Goal: Task Accomplishment & Management: Manage account settings

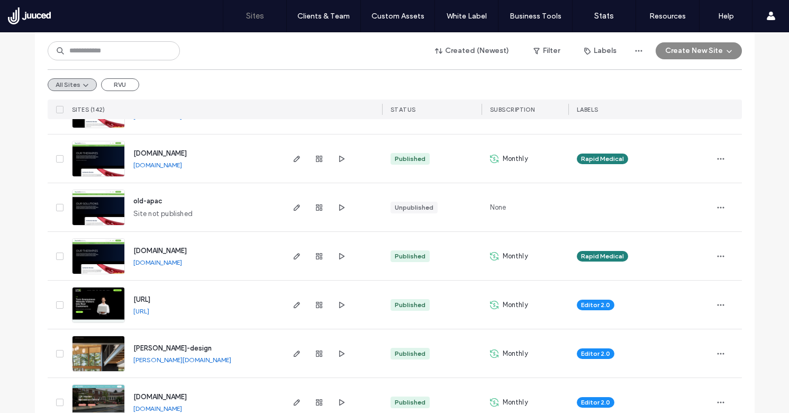
scroll to position [222, 0]
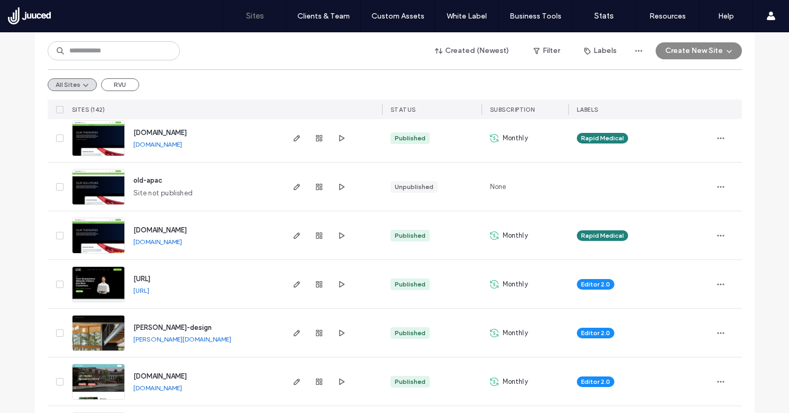
click at [150, 275] on span "[URL]" at bounding box center [141, 279] width 17 height 8
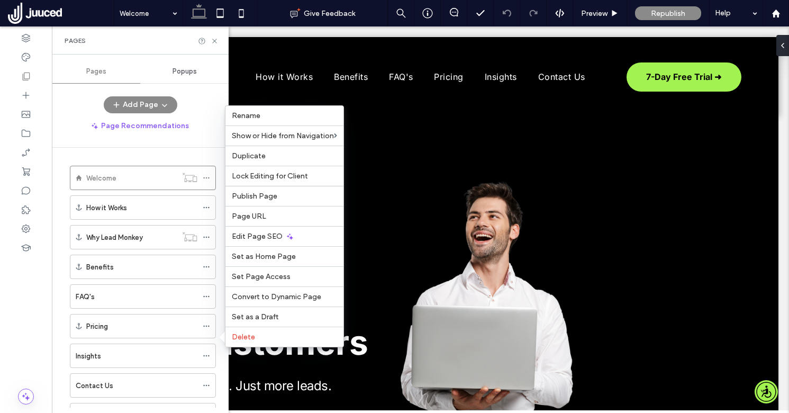
scroll to position [224, 0]
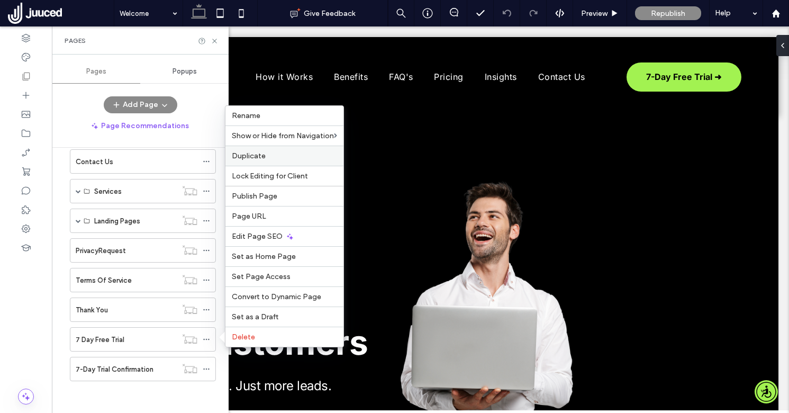
click at [259, 158] on span "Duplicate" at bounding box center [249, 155] width 34 height 9
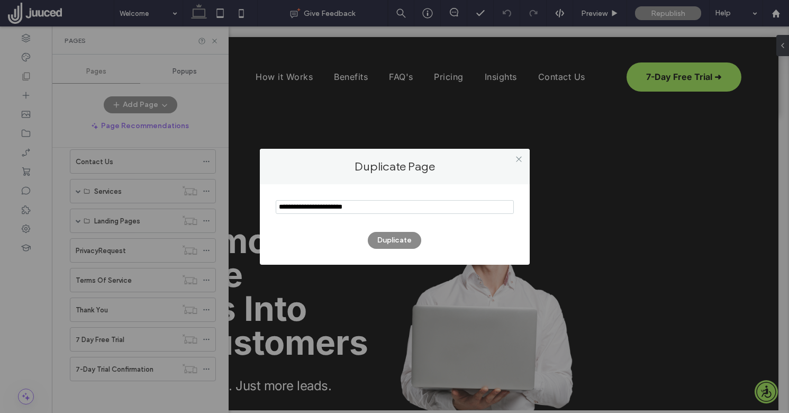
drag, startPoint x: 306, startPoint y: 207, endPoint x: 267, endPoint y: 207, distance: 38.6
click at [267, 207] on div "Duplicate" at bounding box center [395, 224] width 270 height 80
click at [337, 207] on input "notEmpty" at bounding box center [395, 207] width 238 height 14
type input "**********"
click at [407, 237] on button "Duplicate" at bounding box center [394, 240] width 53 height 17
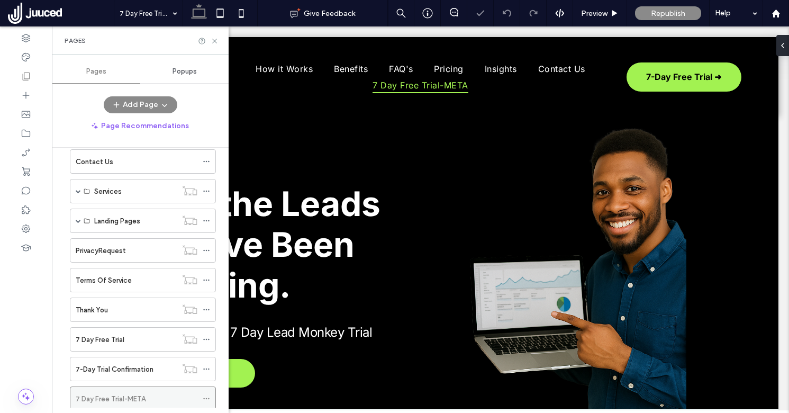
click at [207, 398] on icon at bounding box center [206, 398] width 7 height 7
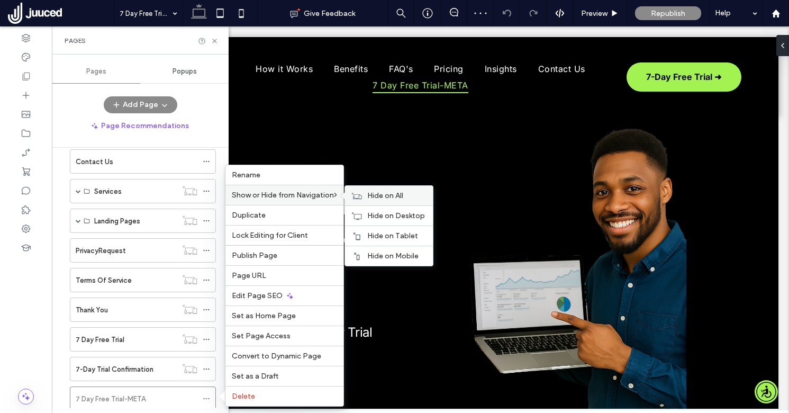
click at [380, 195] on span "Hide on All" at bounding box center [385, 195] width 36 height 9
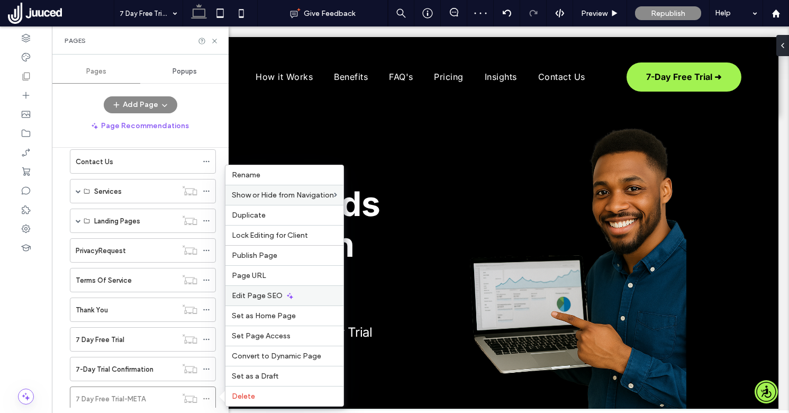
click at [296, 295] on div "Edit Page SEO" at bounding box center [284, 295] width 118 height 20
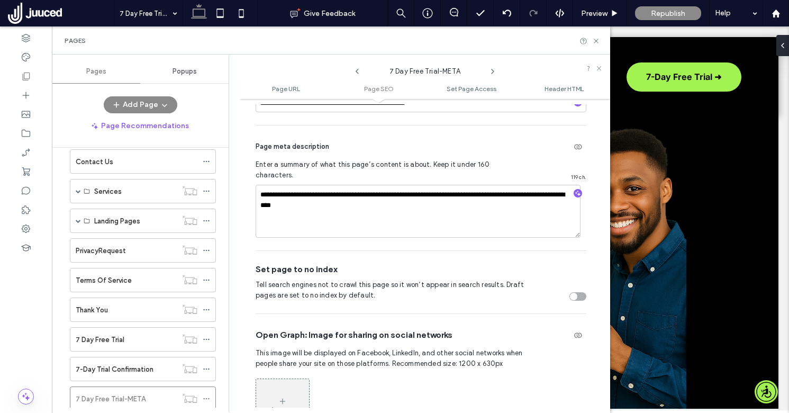
scroll to position [322, 0]
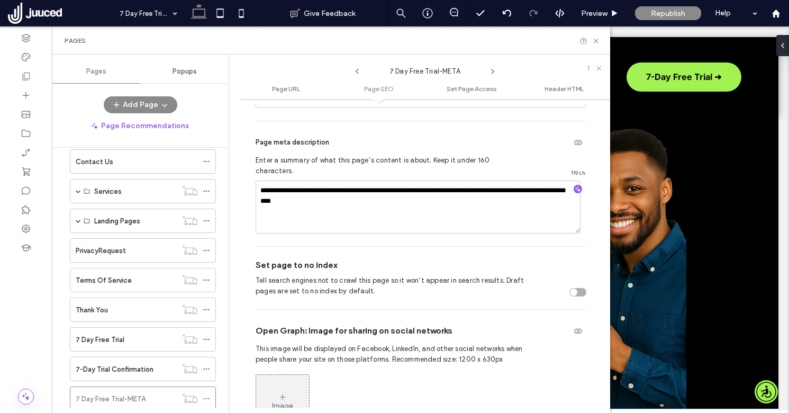
click at [574, 288] on div "toggle" at bounding box center [577, 292] width 17 height 8
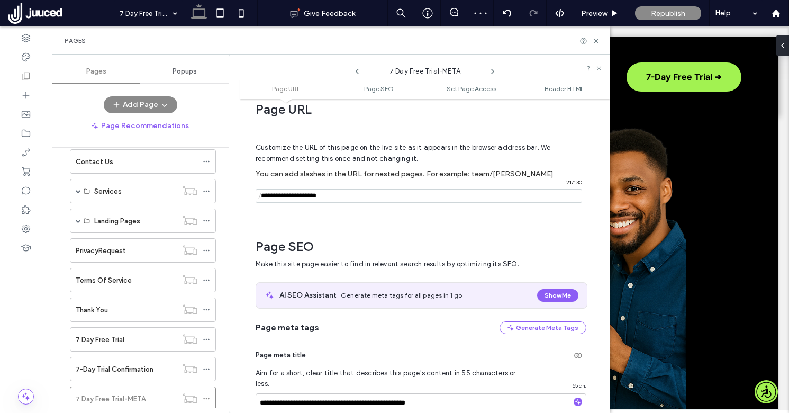
scroll to position [0, 0]
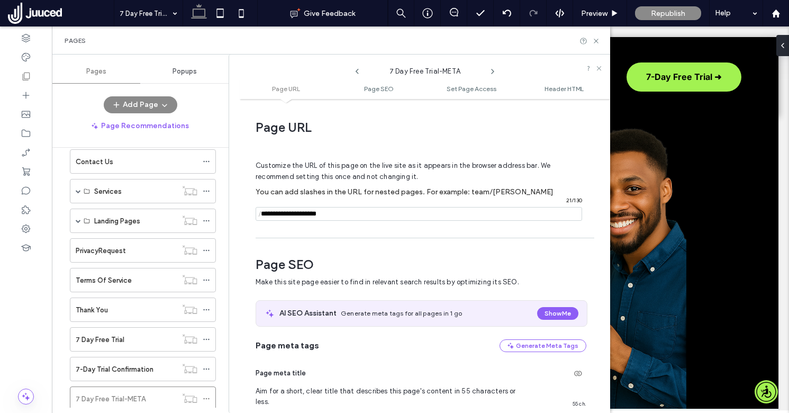
drag, startPoint x: 344, startPoint y: 215, endPoint x: 255, endPoint y: 214, distance: 89.4
click at [255, 214] on div "**********" at bounding box center [425, 255] width 370 height 303
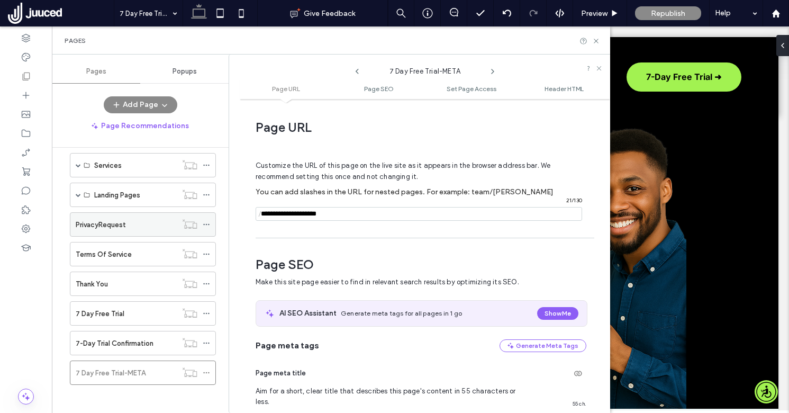
scroll to position [253, 0]
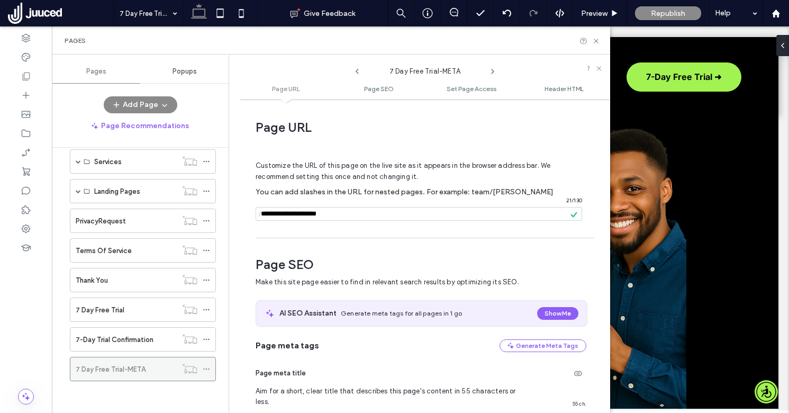
click at [206, 368] on icon at bounding box center [206, 368] width 7 height 7
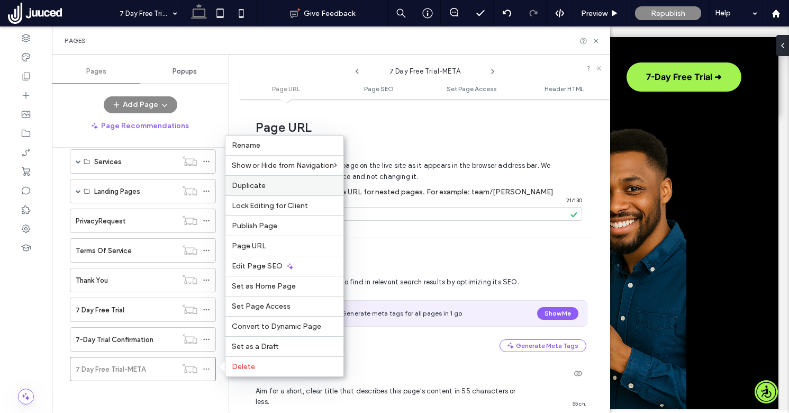
click at [267, 185] on label "Duplicate" at bounding box center [284, 185] width 105 height 9
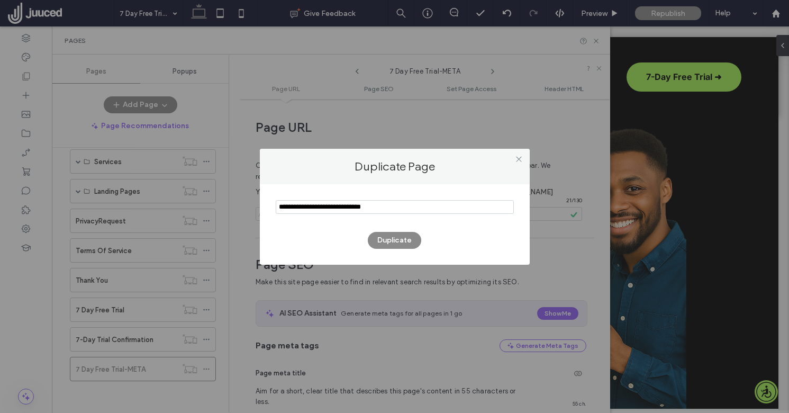
drag, startPoint x: 309, startPoint y: 207, endPoint x: 270, endPoint y: 210, distance: 39.2
click at [270, 210] on div "Duplicate" at bounding box center [395, 224] width 270 height 80
type input "**********"
click at [406, 242] on button "Duplicate" at bounding box center [394, 240] width 53 height 17
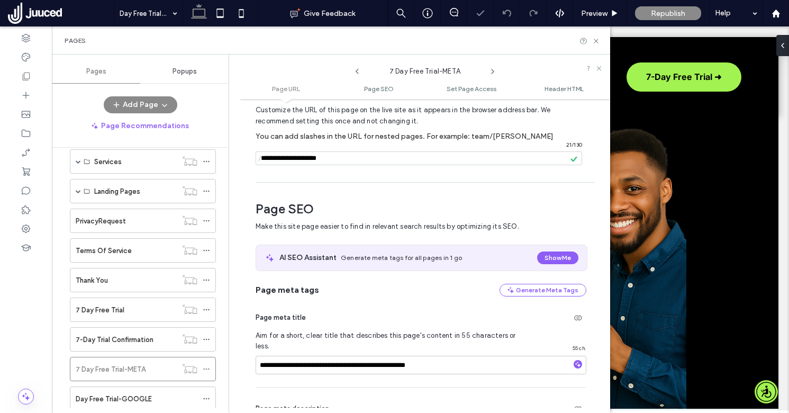
scroll to position [88, 0]
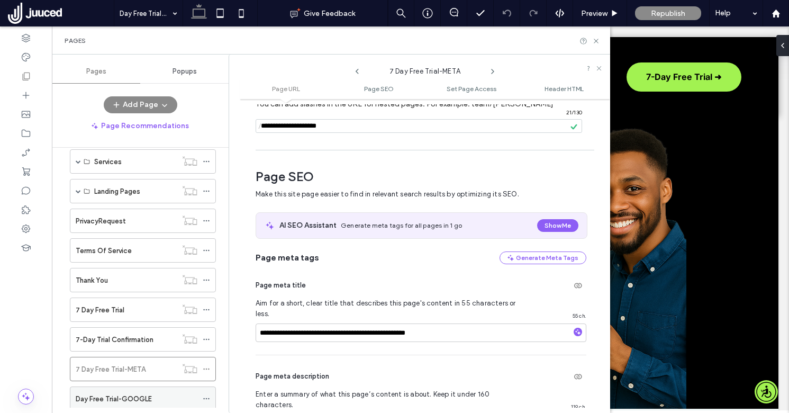
click at [206, 398] on use at bounding box center [206, 399] width 6 height 2
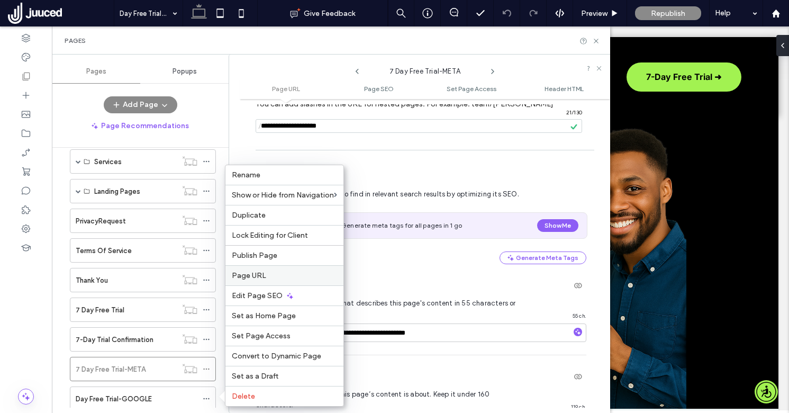
click at [256, 277] on span "Page URL" at bounding box center [249, 275] width 34 height 9
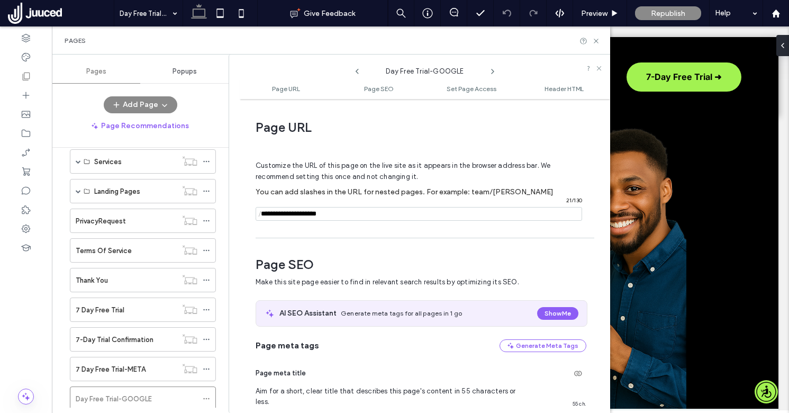
scroll to position [5, 0]
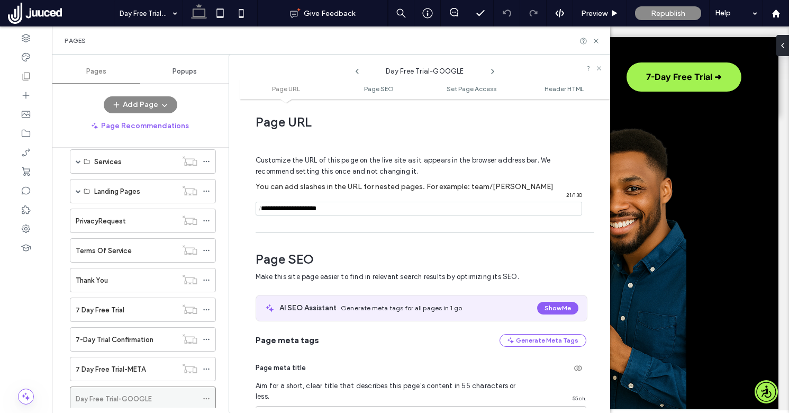
click at [205, 401] on icon at bounding box center [206, 398] width 7 height 7
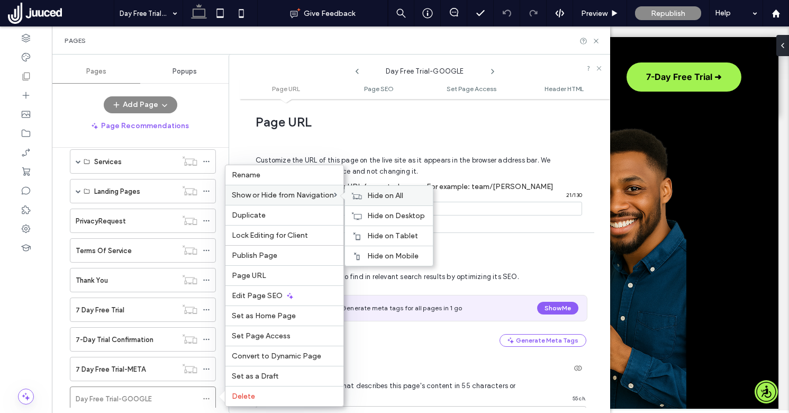
click at [392, 195] on span "Hide on All" at bounding box center [385, 195] width 36 height 9
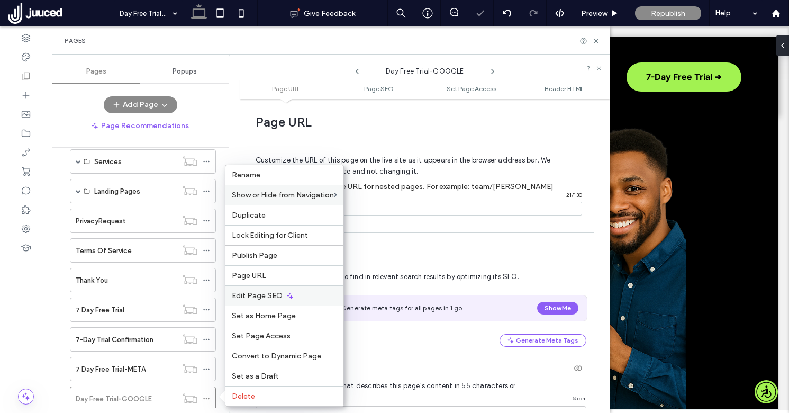
click at [277, 294] on span "Edit Page SEO" at bounding box center [257, 295] width 51 height 9
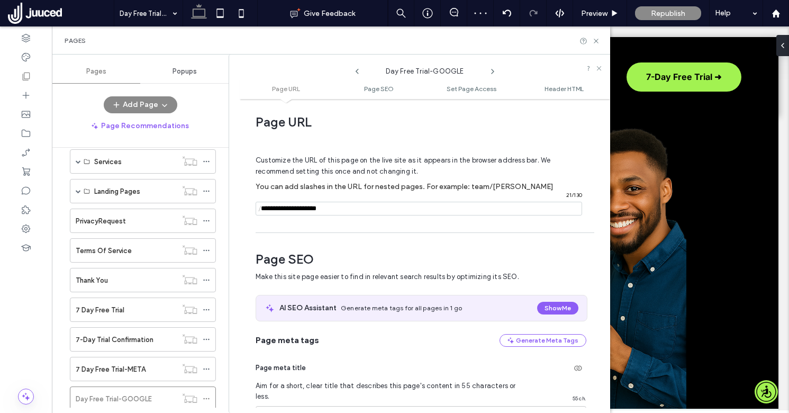
click at [332, 210] on input "notEmpty" at bounding box center [419, 209] width 326 height 14
type input "**********"
click at [344, 232] on div "**********" at bounding box center [425, 255] width 370 height 303
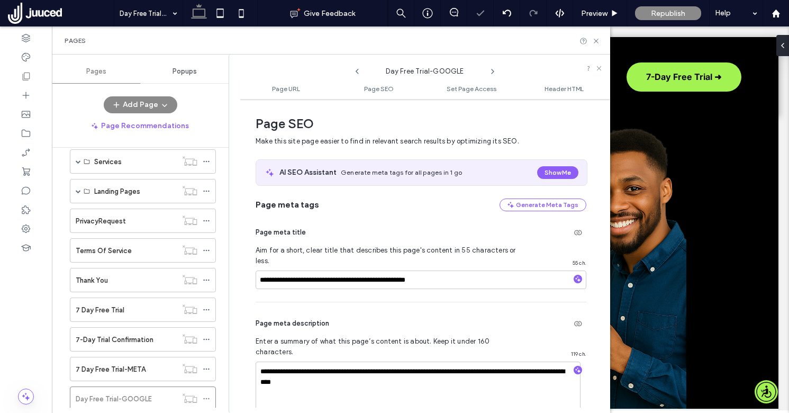
scroll to position [155, 0]
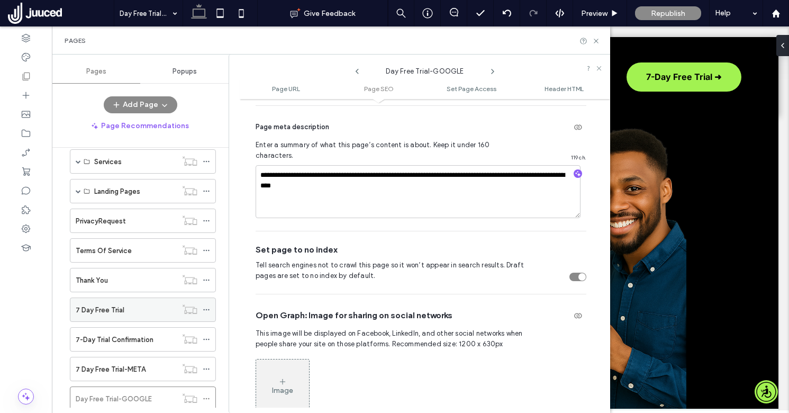
scroll to position [283, 0]
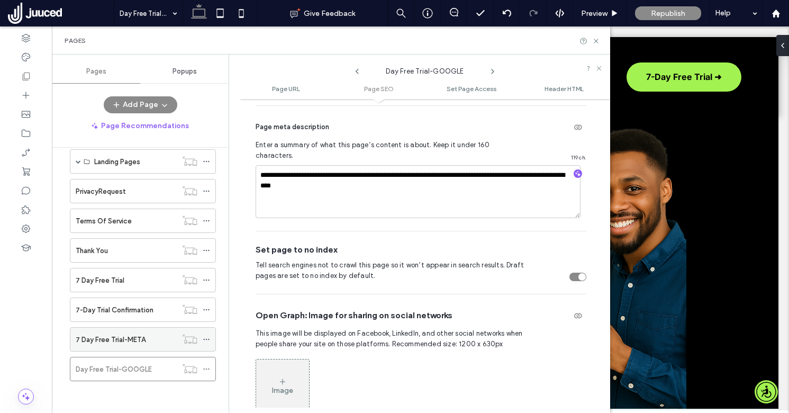
click at [207, 339] on icon at bounding box center [206, 338] width 7 height 7
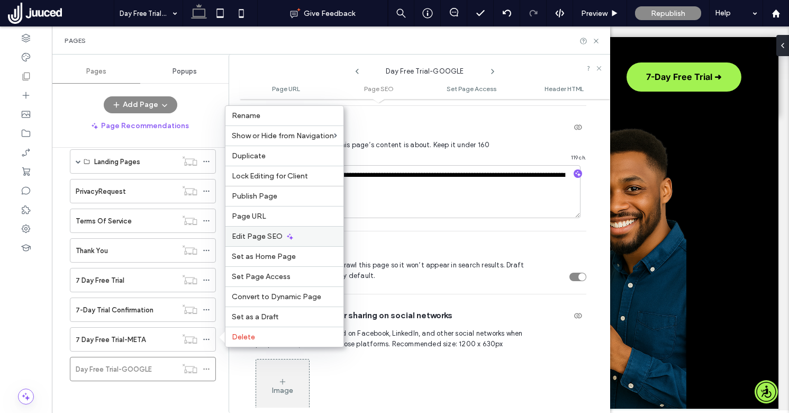
click at [274, 235] on span "Edit Page SEO" at bounding box center [257, 236] width 51 height 9
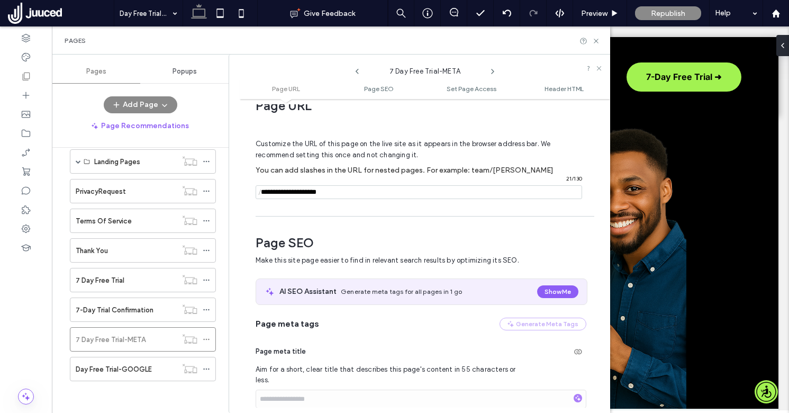
scroll to position [0, 0]
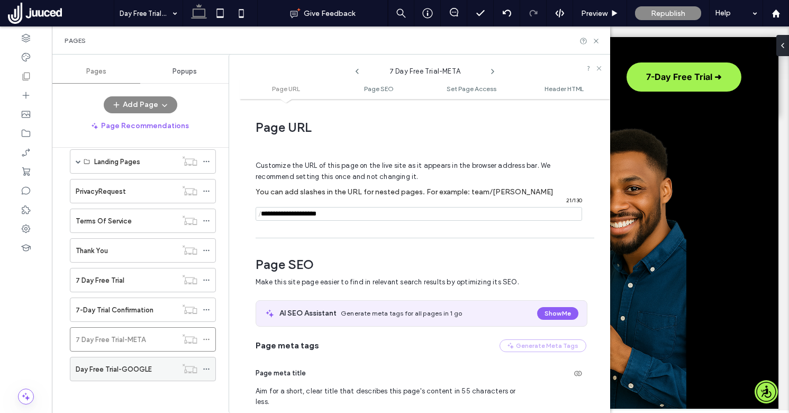
click at [204, 365] on icon at bounding box center [206, 368] width 7 height 7
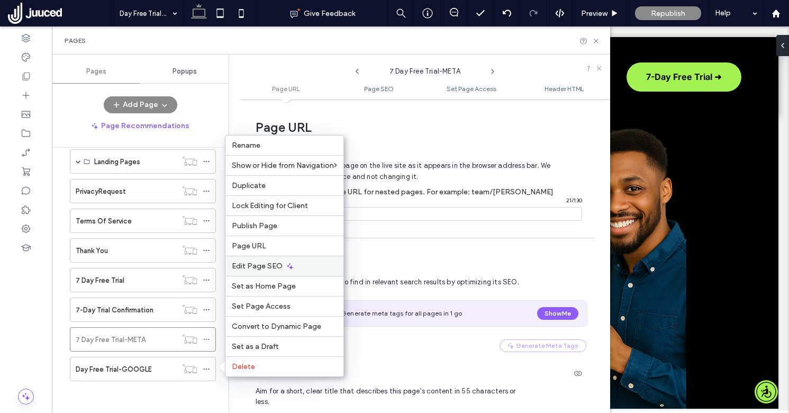
click at [255, 265] on span "Edit Page SEO" at bounding box center [257, 265] width 51 height 9
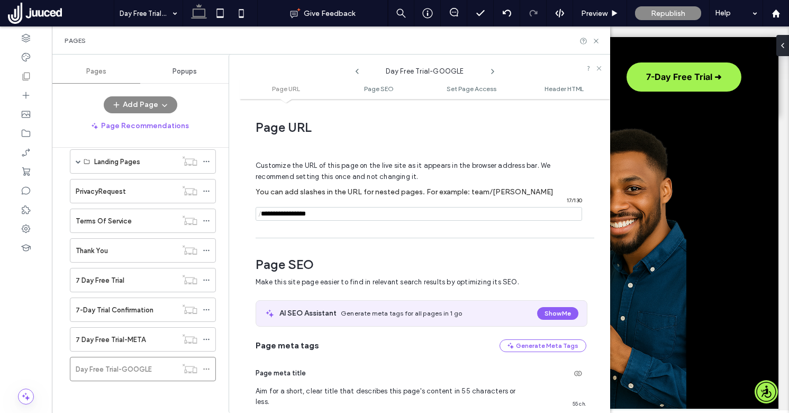
scroll to position [146, 0]
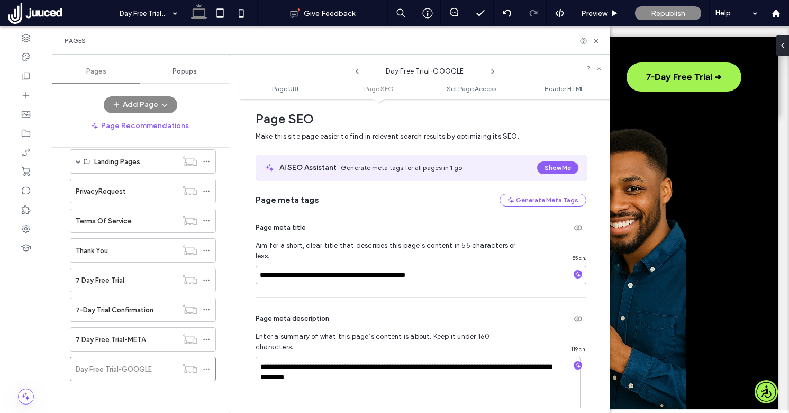
click at [352, 266] on input "**********" at bounding box center [421, 275] width 331 height 19
click at [209, 336] on icon at bounding box center [206, 338] width 7 height 7
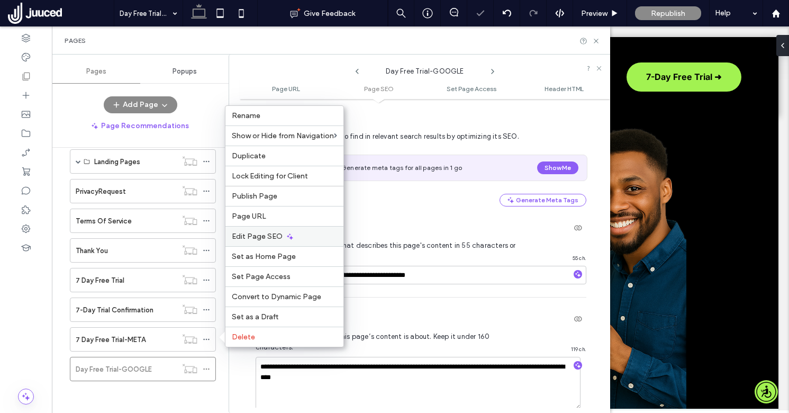
click at [265, 239] on span "Edit Page SEO" at bounding box center [257, 236] width 51 height 9
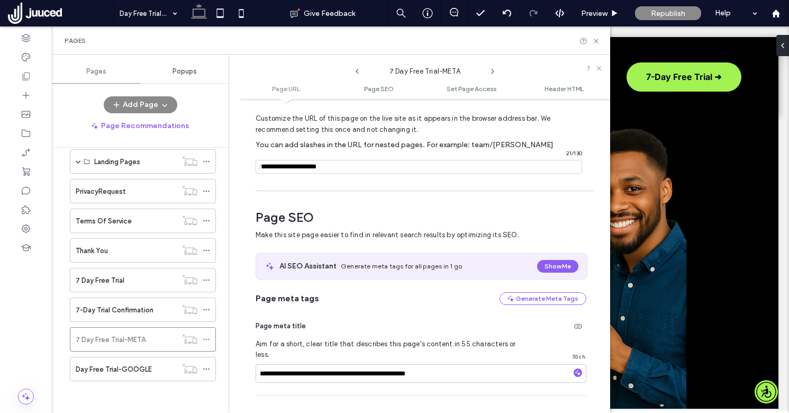
scroll to position [61, 0]
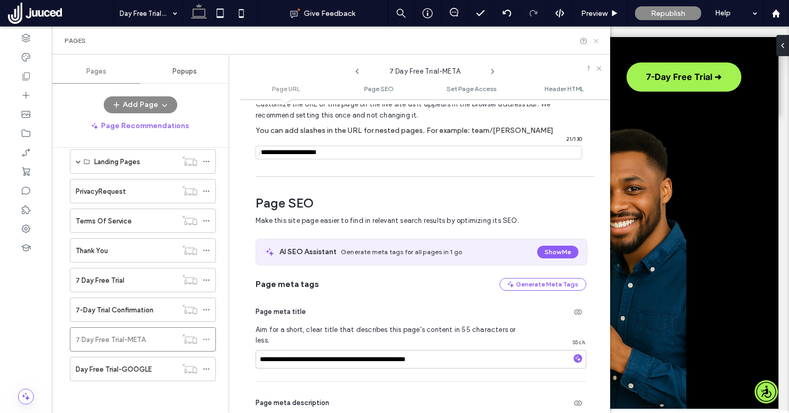
click at [597, 40] on use at bounding box center [596, 41] width 4 height 4
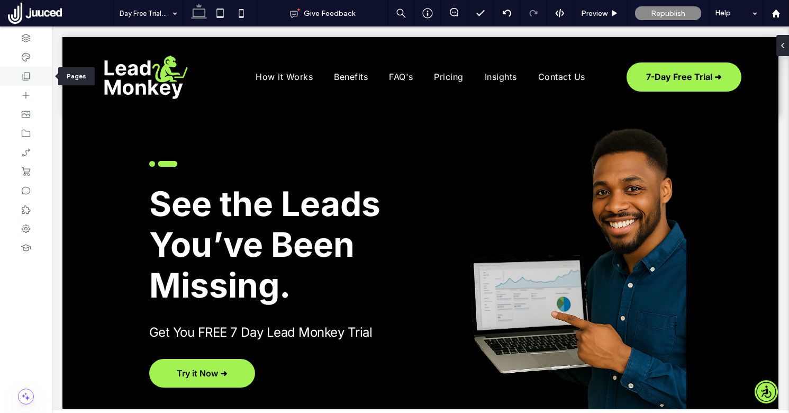
click at [28, 77] on icon at bounding box center [26, 76] width 11 height 11
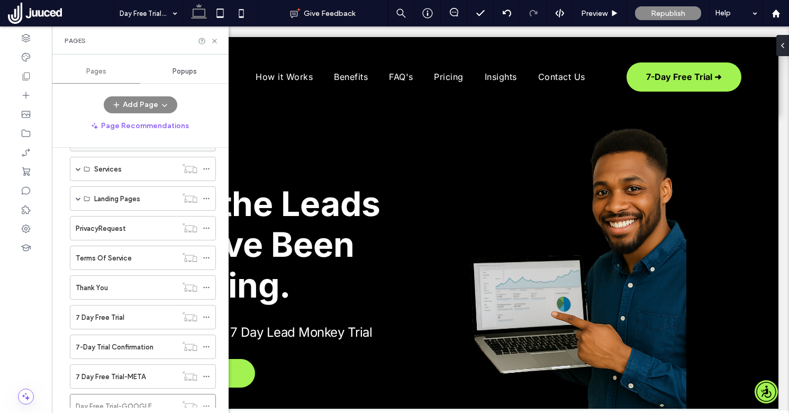
scroll to position [283, 0]
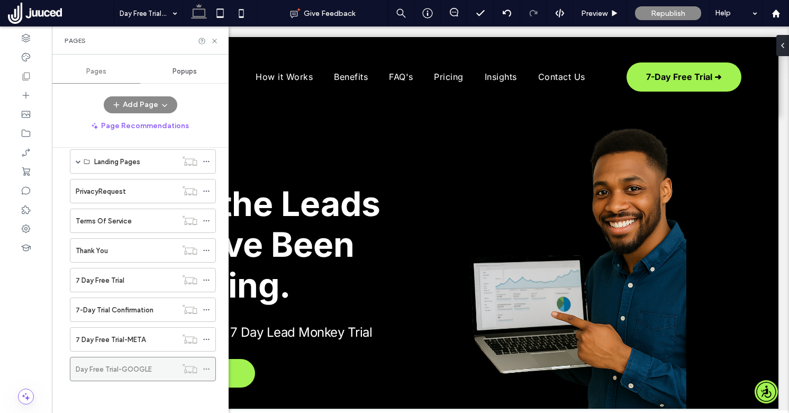
click at [205, 369] on icon at bounding box center [206, 368] width 7 height 7
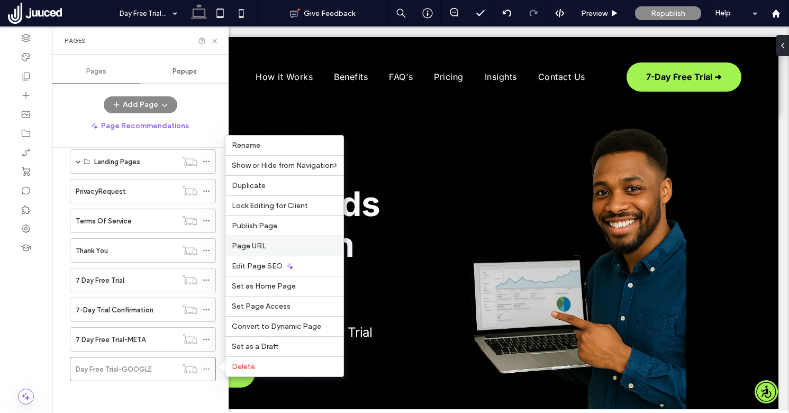
click at [263, 246] on span "Page URL" at bounding box center [249, 245] width 34 height 9
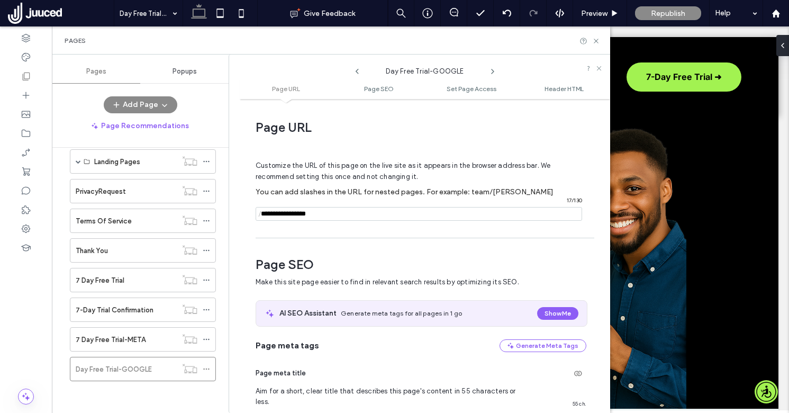
scroll to position [5, 0]
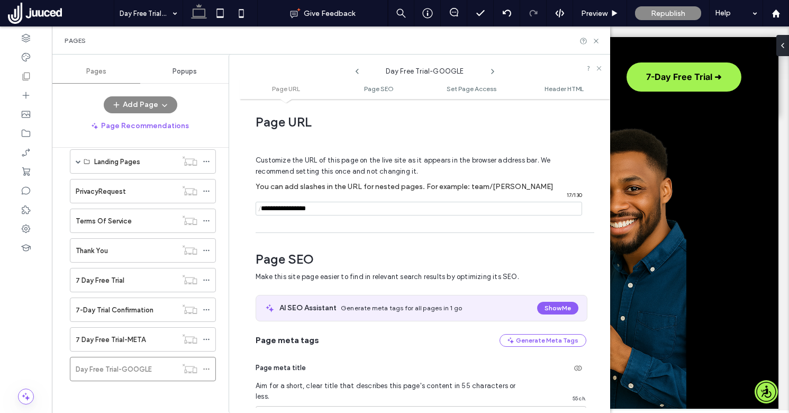
click at [346, 212] on input "notEmpty" at bounding box center [419, 209] width 326 height 14
type input "**********"
click at [388, 238] on div "**********" at bounding box center [425, 255] width 370 height 303
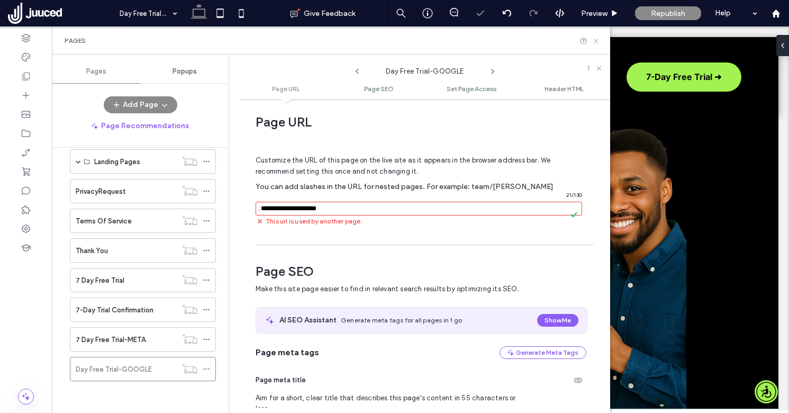
click at [596, 41] on icon at bounding box center [596, 41] width 8 height 8
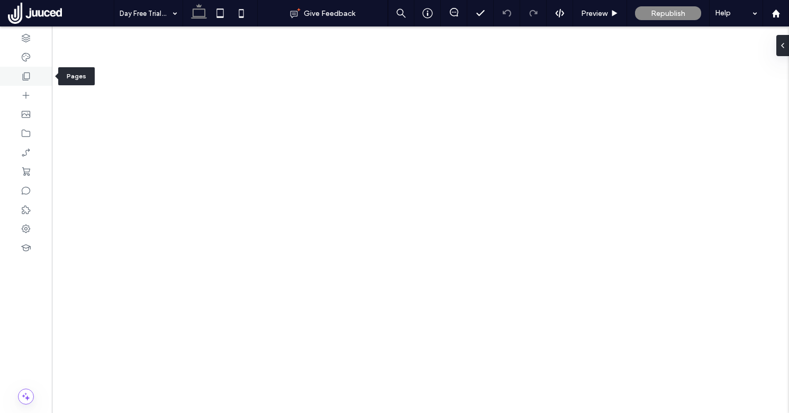
click at [29, 76] on use at bounding box center [26, 76] width 7 height 8
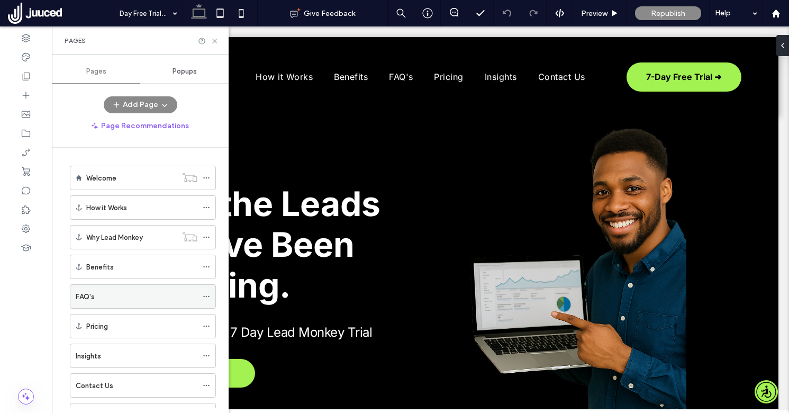
scroll to position [283, 0]
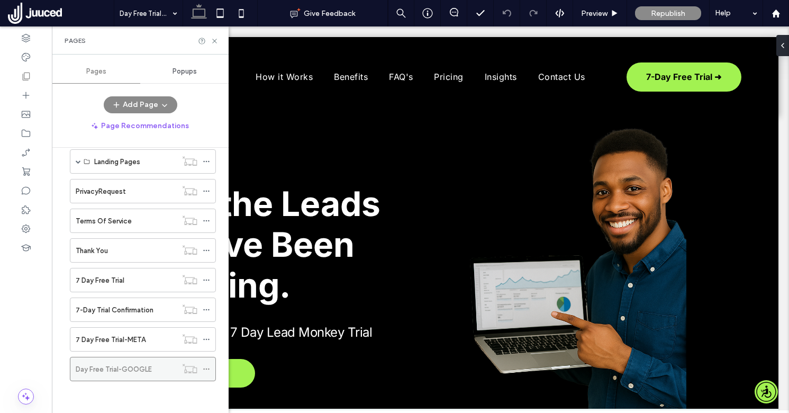
click at [207, 365] on icon at bounding box center [206, 368] width 7 height 7
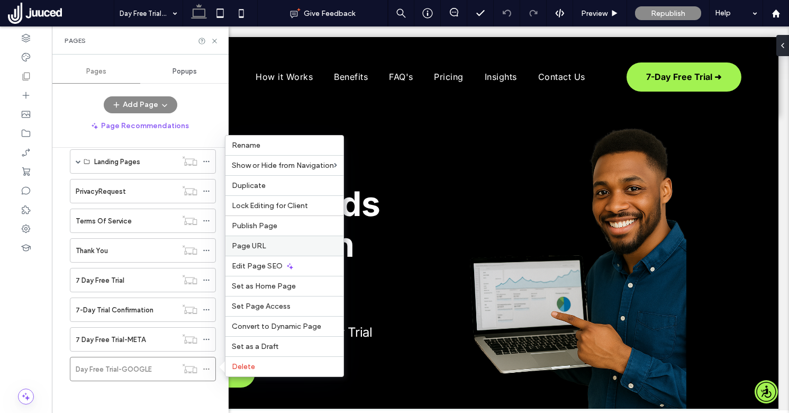
click at [266, 244] on label "Page URL" at bounding box center [284, 245] width 105 height 9
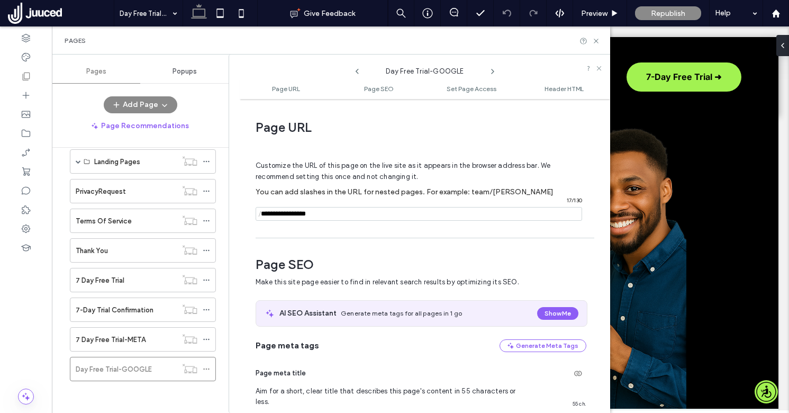
scroll to position [5, 0]
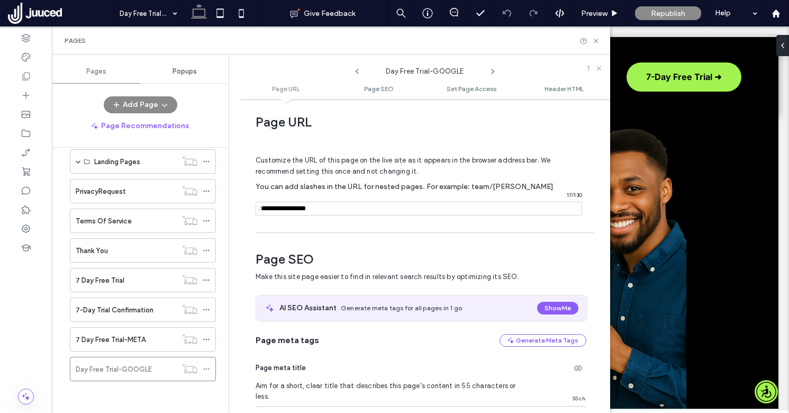
click at [335, 210] on input "notEmpty" at bounding box center [419, 209] width 326 height 14
type input "**********"
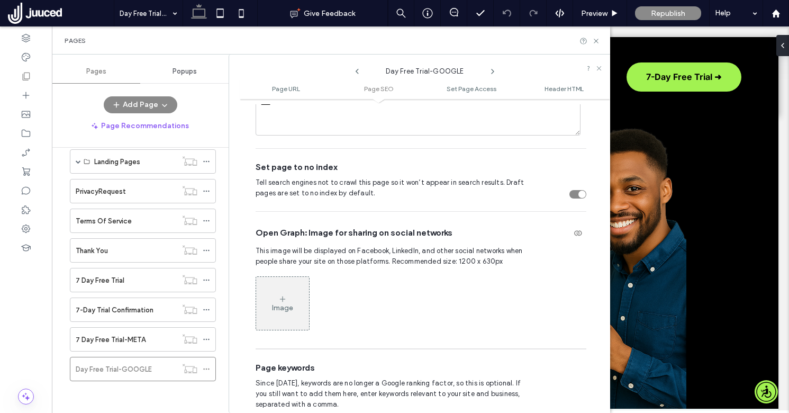
scroll to position [433, 0]
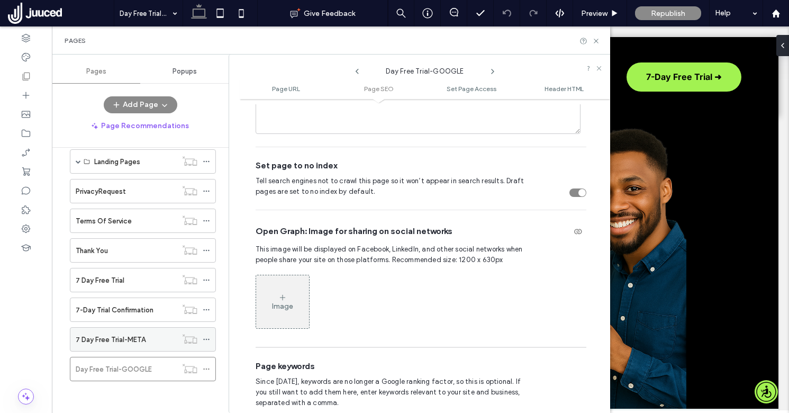
click at [207, 338] on icon at bounding box center [206, 338] width 7 height 7
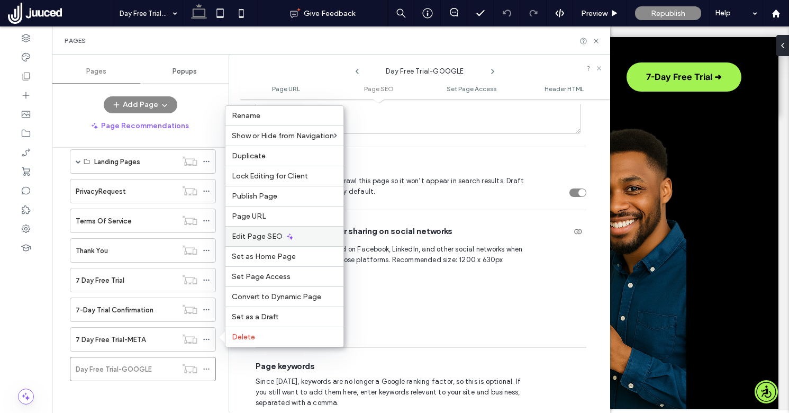
click at [271, 234] on span "Edit Page SEO" at bounding box center [257, 236] width 51 height 9
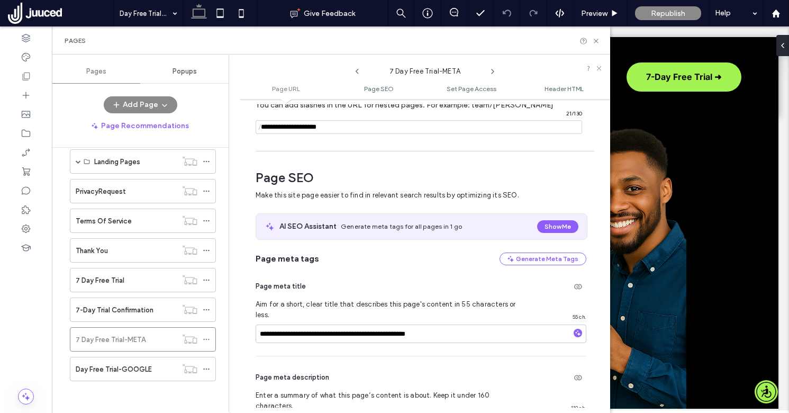
scroll to position [137, 0]
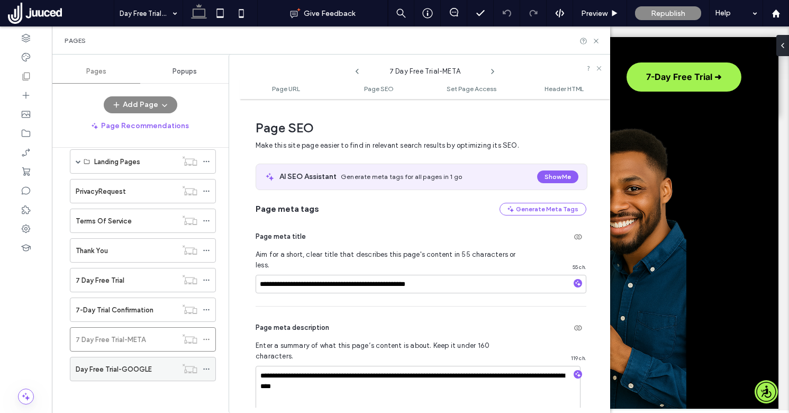
click at [207, 367] on icon at bounding box center [206, 368] width 7 height 7
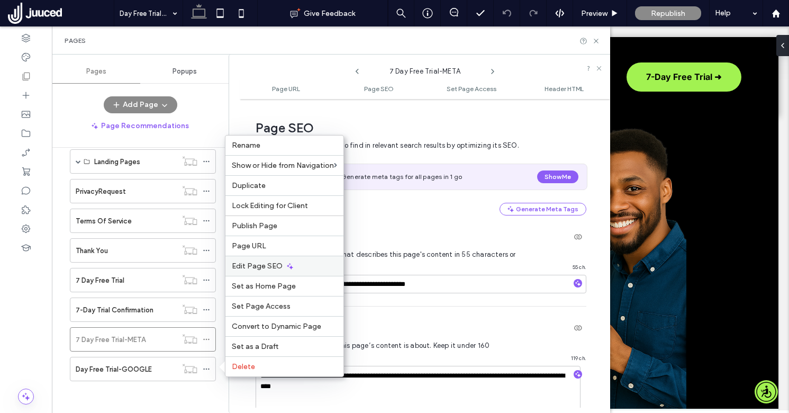
click at [258, 265] on span "Edit Page SEO" at bounding box center [257, 265] width 51 height 9
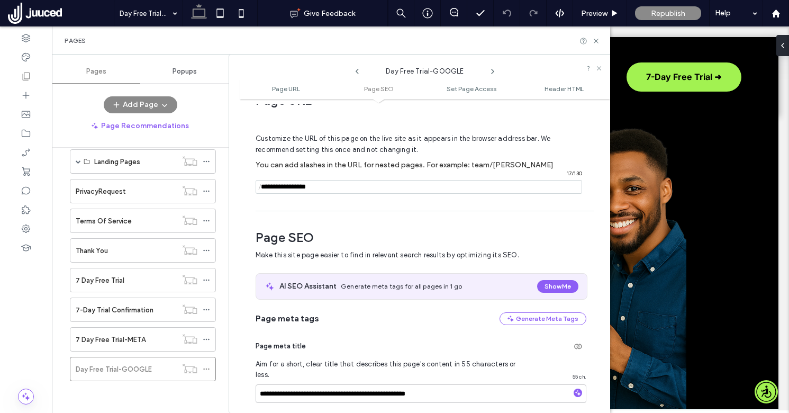
scroll to position [0, 0]
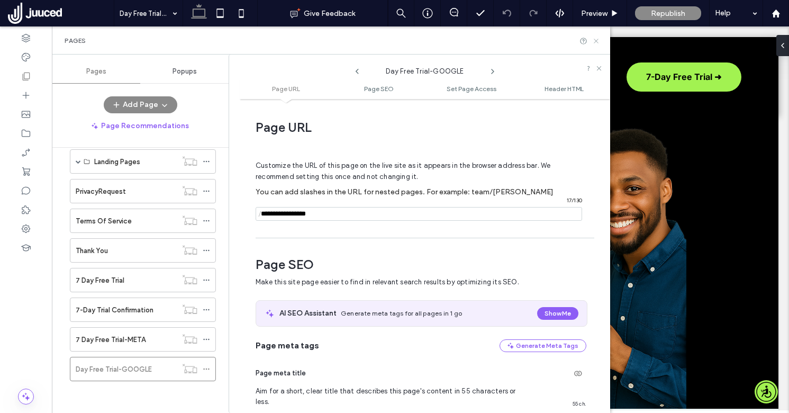
click at [596, 42] on icon at bounding box center [596, 41] width 8 height 8
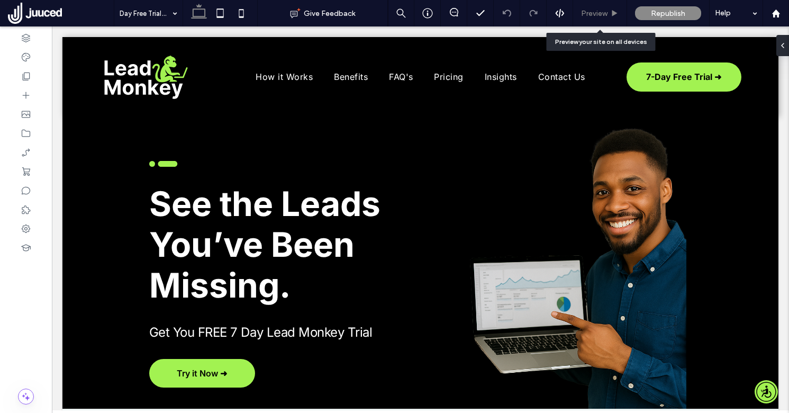
click at [609, 7] on div "Preview" at bounding box center [600, 13] width 54 height 26
click at [610, 14] on div "Preview" at bounding box center [599, 13] width 53 height 9
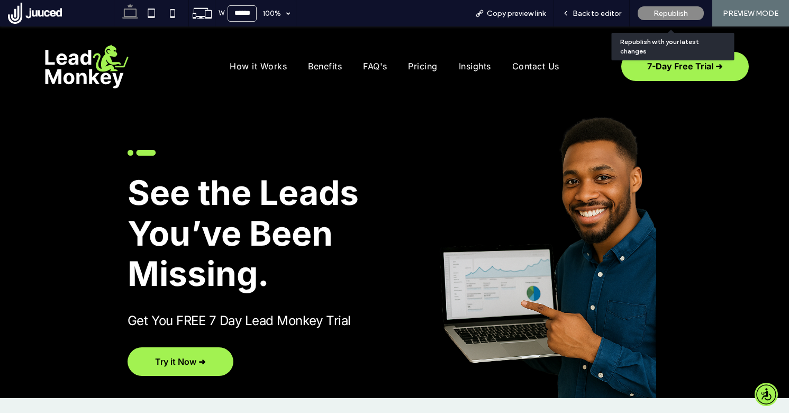
click at [670, 13] on span "Republish" at bounding box center [670, 13] width 34 height 9
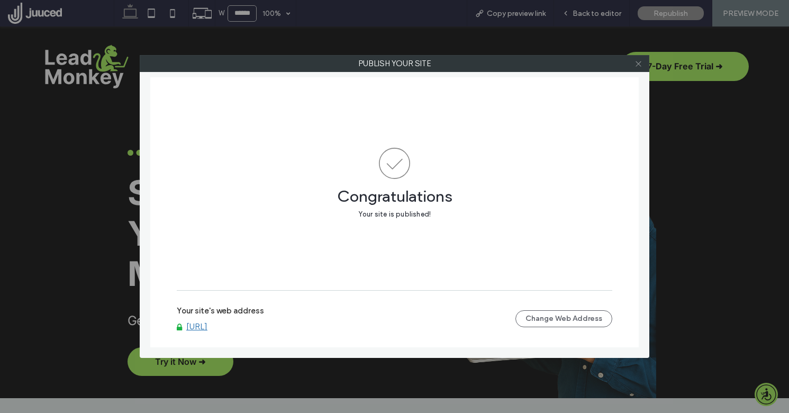
click at [638, 65] on icon at bounding box center [638, 64] width 8 height 8
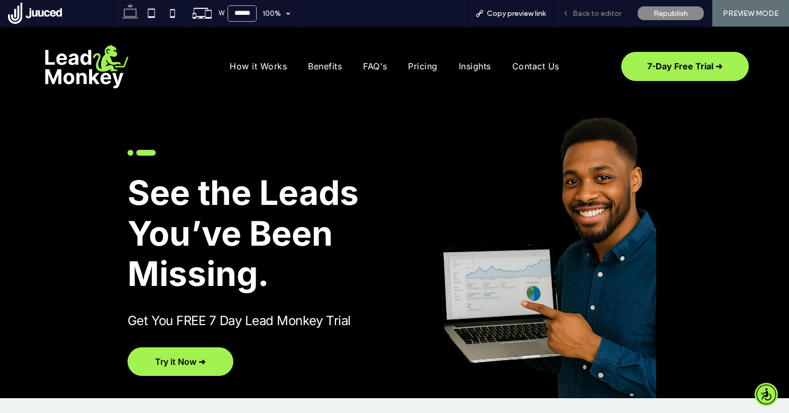
click at [611, 17] on span "Back to editor" at bounding box center [597, 13] width 49 height 9
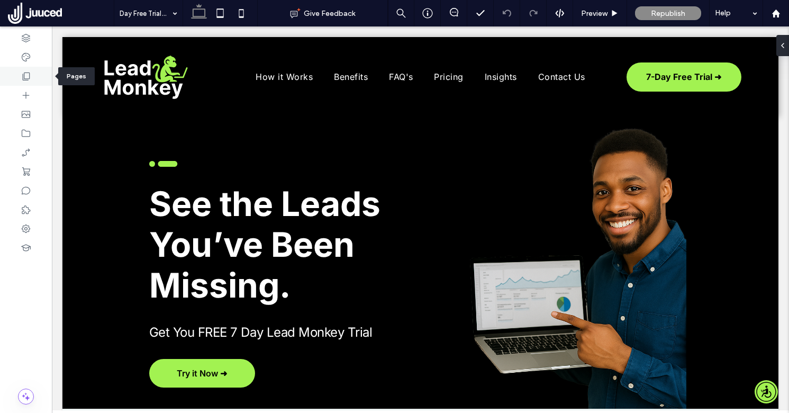
click at [26, 79] on icon at bounding box center [26, 76] width 11 height 11
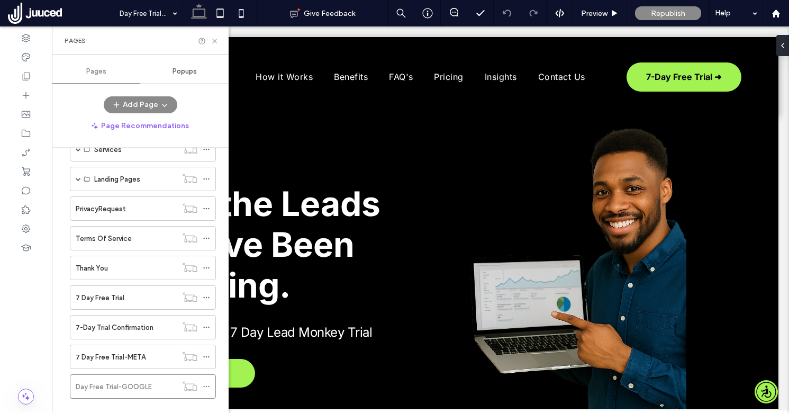
scroll to position [283, 0]
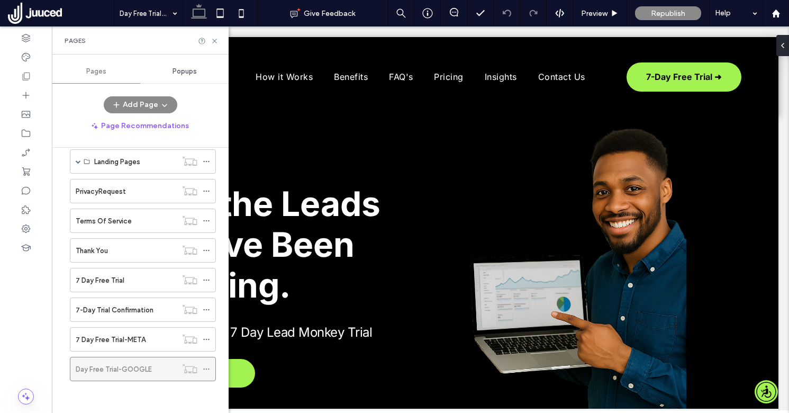
click at [208, 367] on icon at bounding box center [206, 368] width 7 height 7
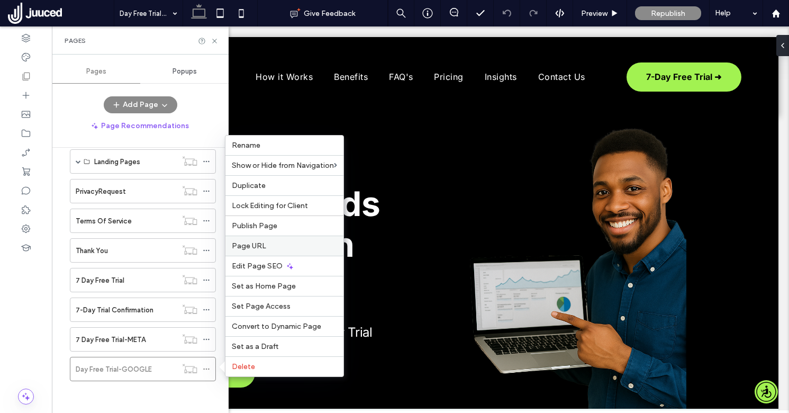
click at [266, 248] on label "Page URL" at bounding box center [284, 245] width 105 height 9
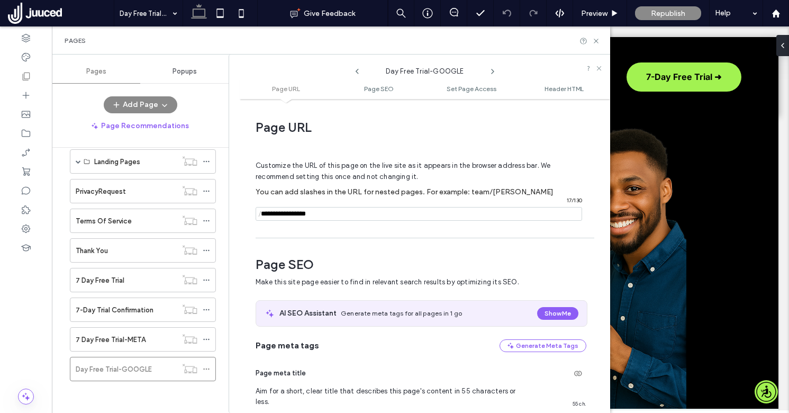
scroll to position [5, 0]
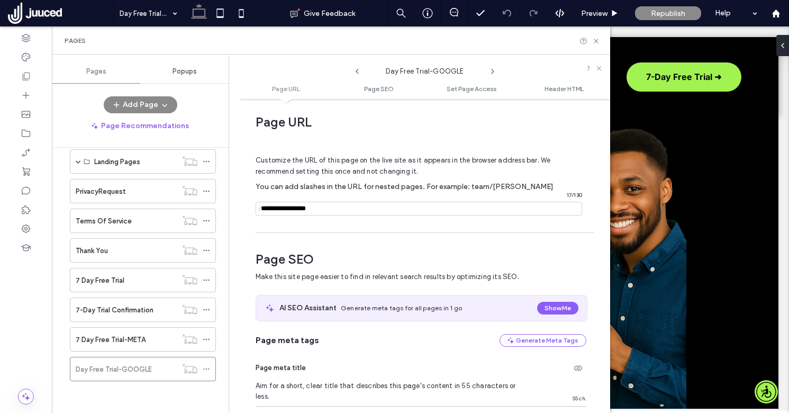
click at [329, 210] on input "notEmpty" at bounding box center [419, 209] width 326 height 14
type input "**********"
click at [341, 235] on div "**********" at bounding box center [425, 255] width 370 height 303
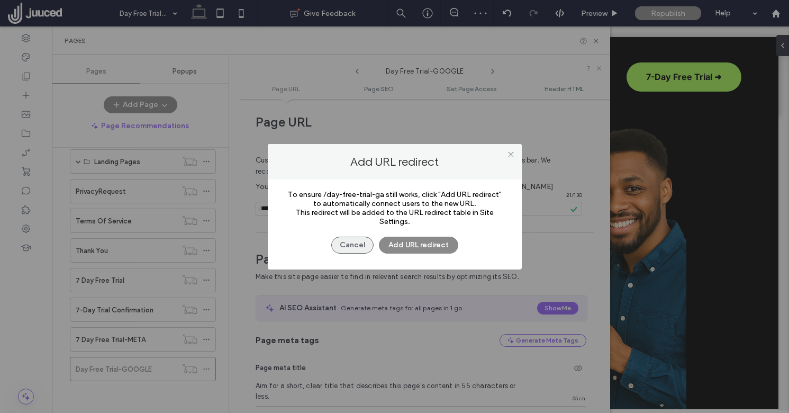
click at [356, 246] on button "Cancel" at bounding box center [352, 245] width 42 height 17
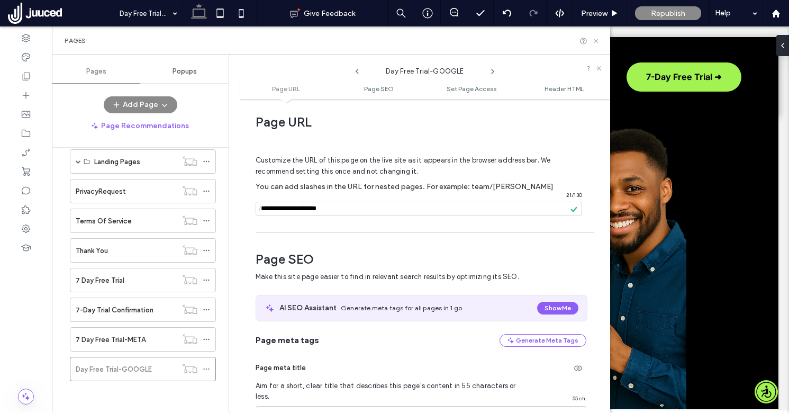
click at [600, 42] on icon at bounding box center [596, 41] width 8 height 8
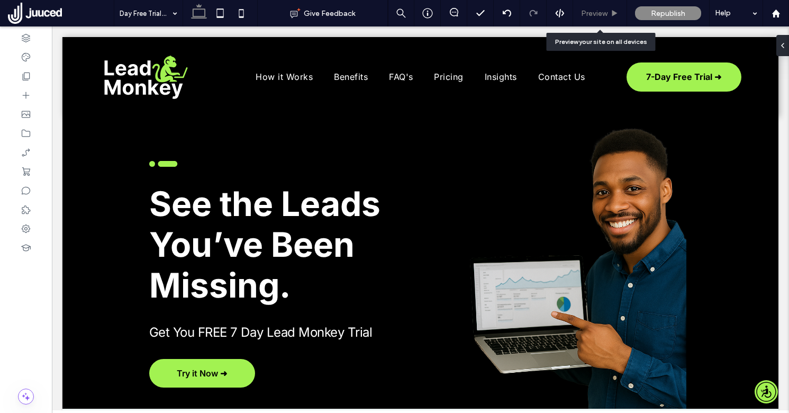
click at [606, 22] on div "Preview" at bounding box center [600, 13] width 54 height 26
click at [605, 14] on span "Preview" at bounding box center [594, 13] width 26 height 9
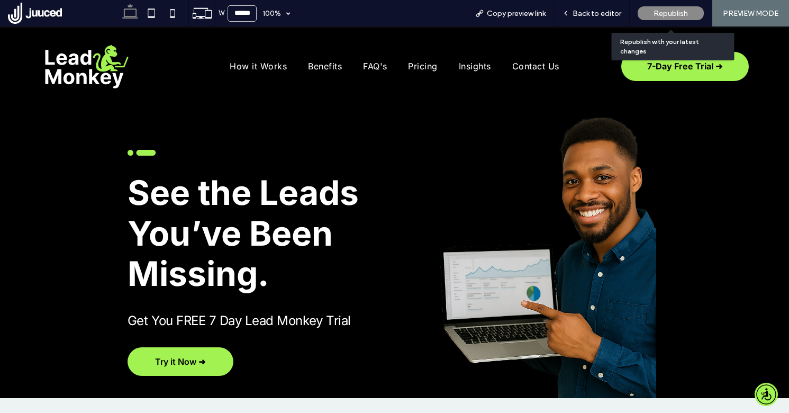
click at [667, 14] on span "Republish" at bounding box center [670, 13] width 34 height 9
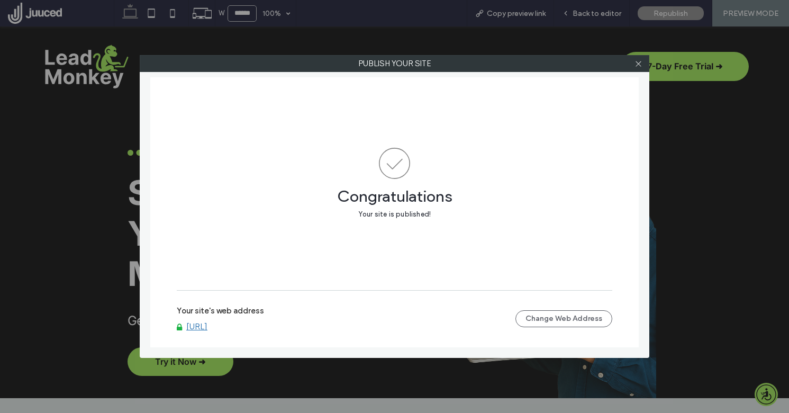
click at [207, 323] on link "[URL]" at bounding box center [196, 327] width 21 height 10
click at [639, 65] on icon at bounding box center [638, 64] width 8 height 8
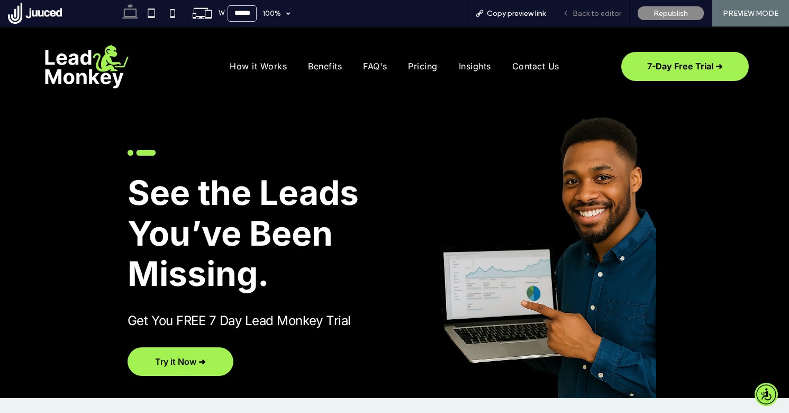
click at [602, 14] on span "Back to editor" at bounding box center [597, 13] width 49 height 9
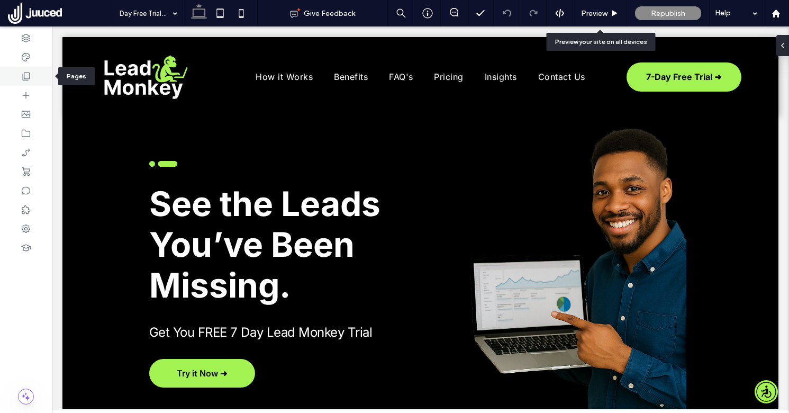
click at [30, 77] on icon at bounding box center [26, 76] width 11 height 11
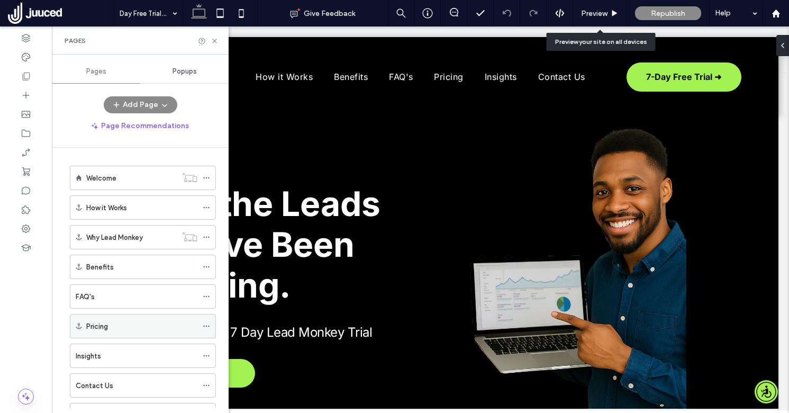
scroll to position [283, 0]
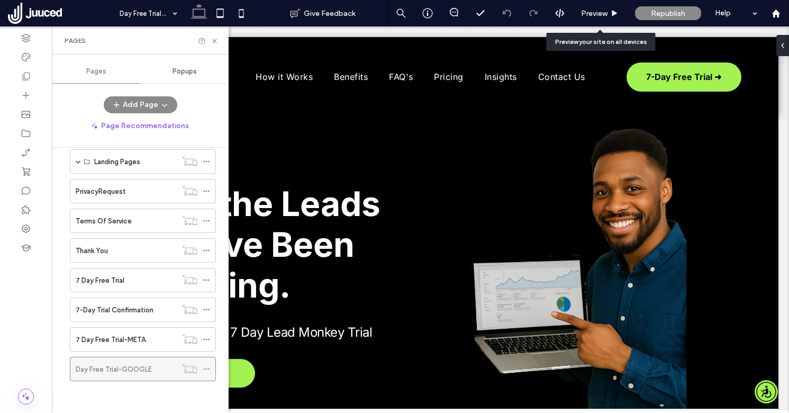
click at [206, 369] on use at bounding box center [206, 369] width 6 height 2
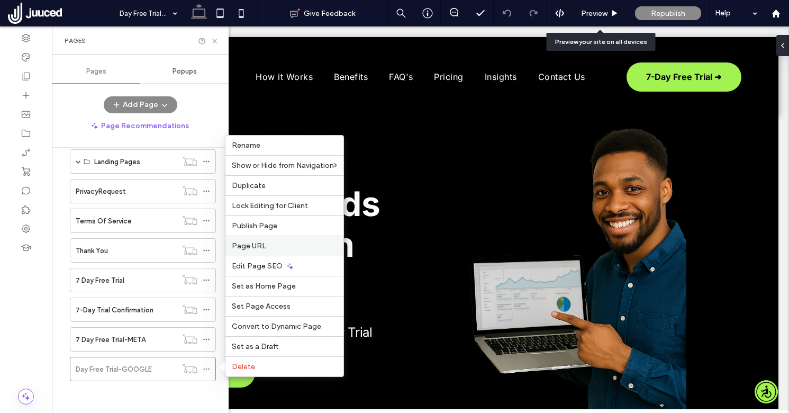
click at [256, 249] on span "Page URL" at bounding box center [249, 245] width 34 height 9
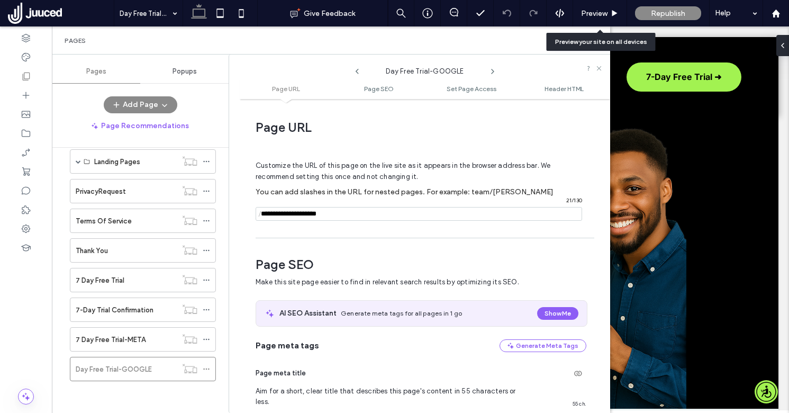
scroll to position [5, 0]
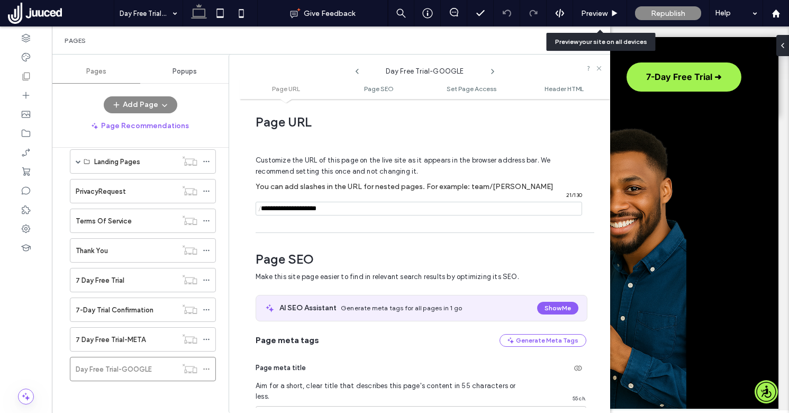
click at [268, 208] on input "notEmpty" at bounding box center [419, 209] width 326 height 14
type input "**********"
click at [293, 230] on div "**********" at bounding box center [425, 255] width 370 height 303
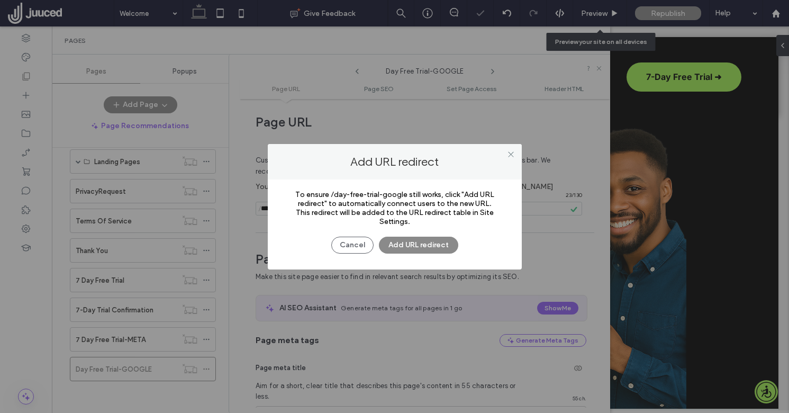
click at [344, 241] on div at bounding box center [394, 206] width 789 height 413
click at [346, 245] on button "Cancel" at bounding box center [352, 245] width 42 height 17
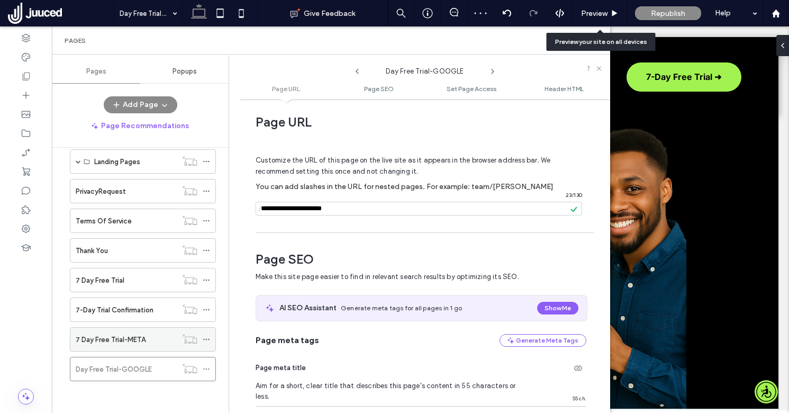
click at [204, 337] on icon at bounding box center [206, 338] width 7 height 7
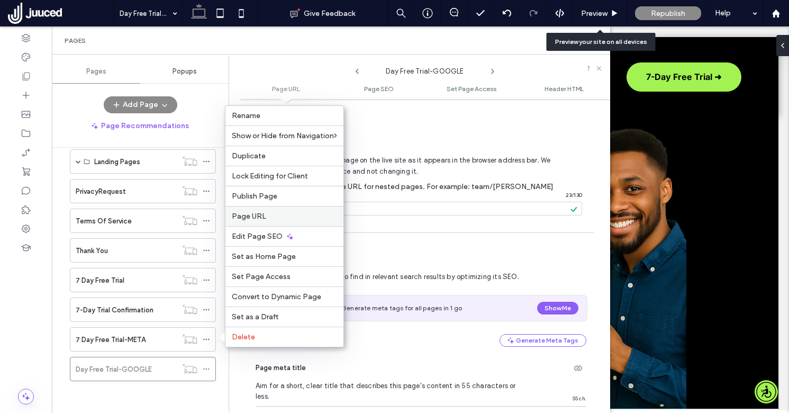
click at [253, 212] on span "Page URL" at bounding box center [249, 216] width 34 height 9
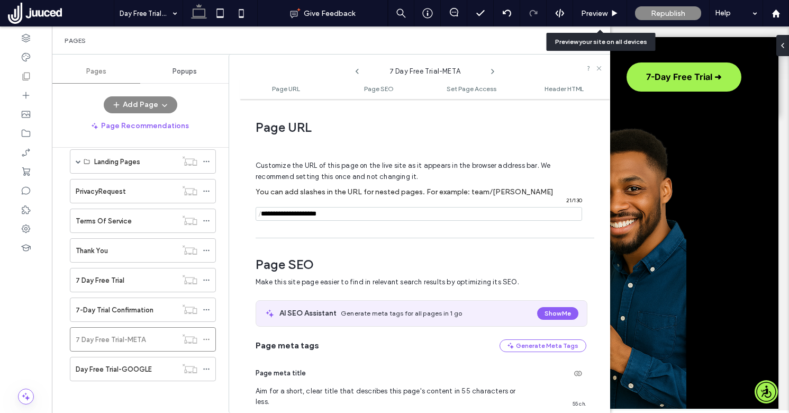
scroll to position [5, 0]
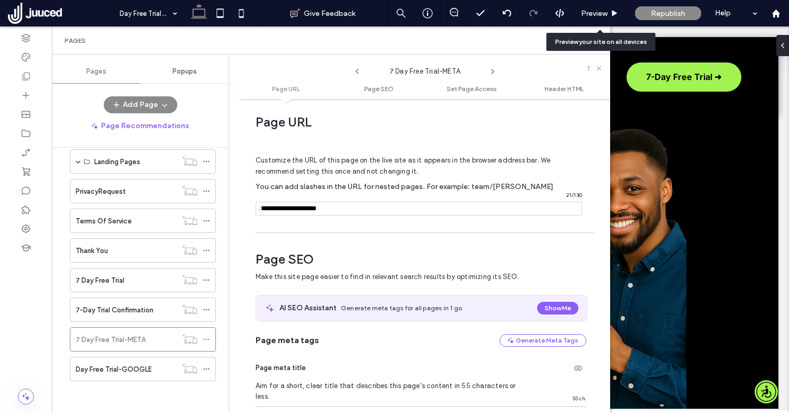
drag, startPoint x: 351, startPoint y: 211, endPoint x: 231, endPoint y: 208, distance: 120.1
click at [231, 208] on div "**********" at bounding box center [420, 234] width 382 height 358
click at [601, 11] on span "Preview" at bounding box center [594, 13] width 26 height 9
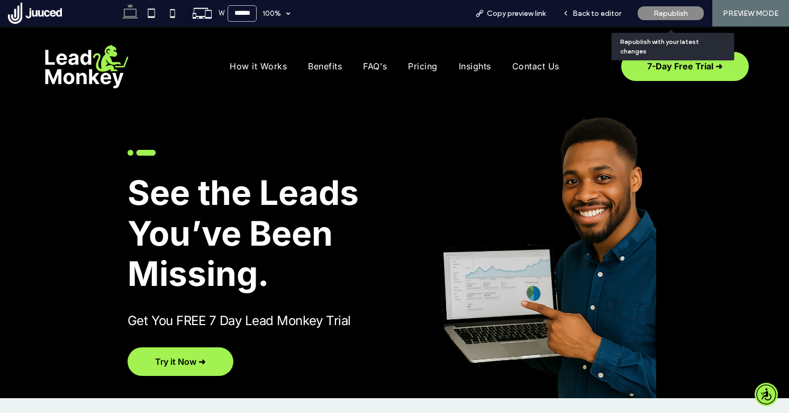
click at [671, 13] on span "Republish" at bounding box center [670, 13] width 34 height 9
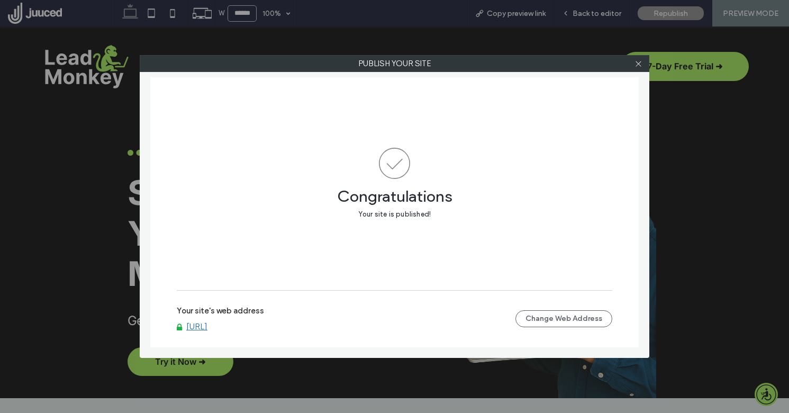
click at [207, 328] on link "[URL]" at bounding box center [196, 327] width 21 height 10
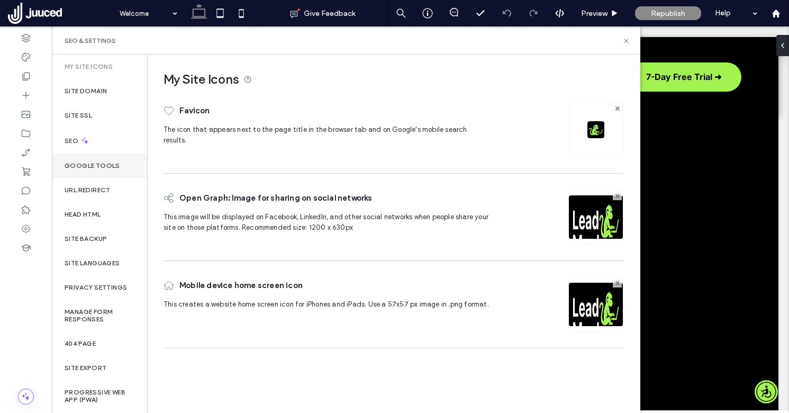
click at [108, 165] on label "Google Tools" at bounding box center [93, 165] width 56 height 7
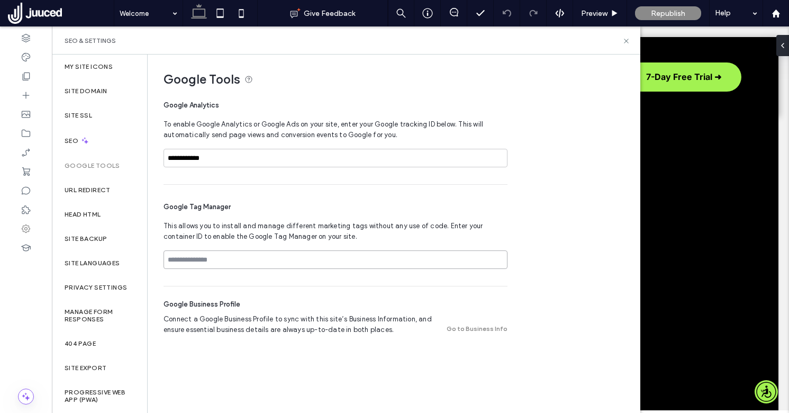
click at [202, 260] on input at bounding box center [336, 259] width 344 height 19
paste input "**********"
type input "**********"
click at [200, 294] on div "Google Business Profile Connect a Google Business Profile to sync with this sit…" at bounding box center [336, 316] width 344 height 61
click at [93, 212] on label "Head HTML" at bounding box center [83, 214] width 37 height 7
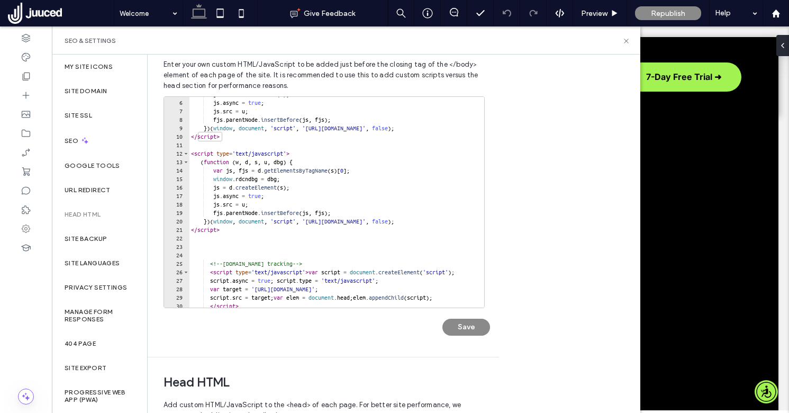
scroll to position [94, 0]
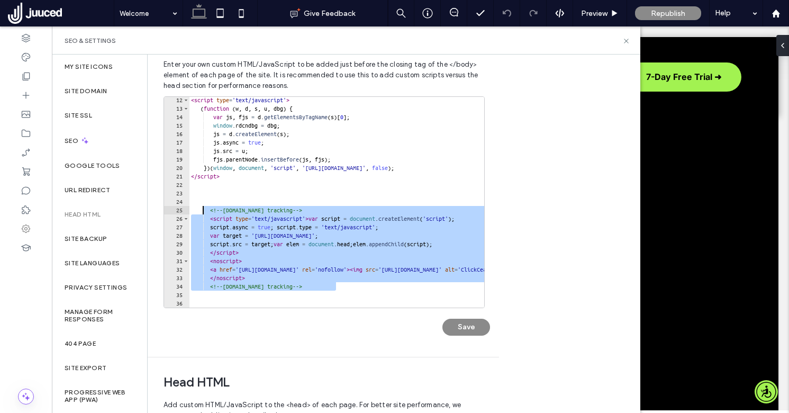
drag, startPoint x: 342, startPoint y: 287, endPoint x: 202, endPoint y: 207, distance: 160.9
click at [202, 207] on div "< script type = 'text/javascript' > ( function ( w , d , s , u , dbg ) { var js…" at bounding box center [423, 210] width 469 height 228
type textarea "**********"
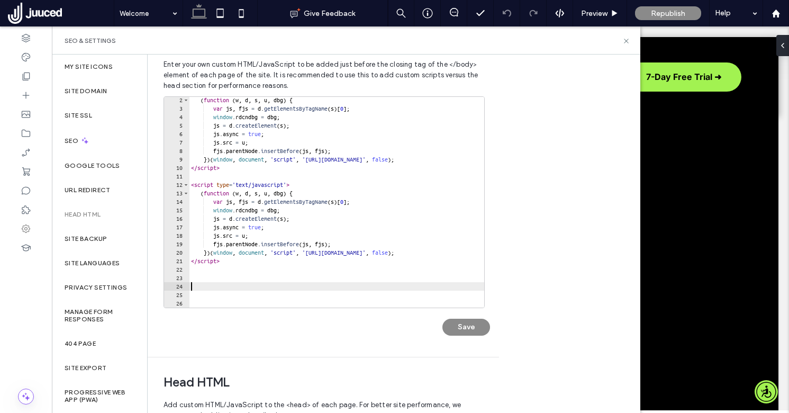
scroll to position [1, 0]
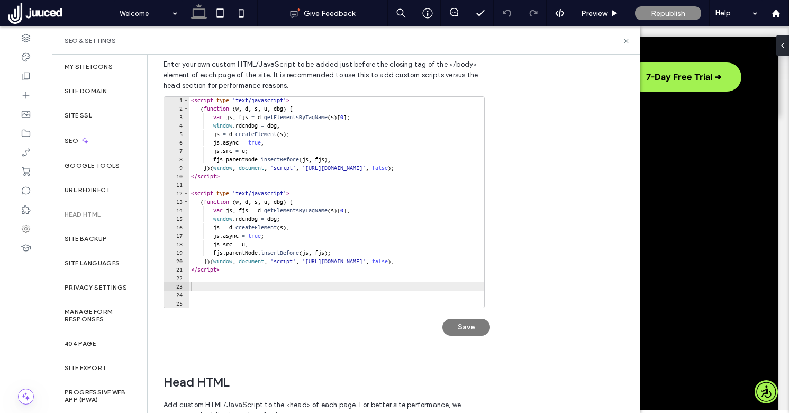
click at [478, 329] on button "Save" at bounding box center [466, 327] width 48 height 17
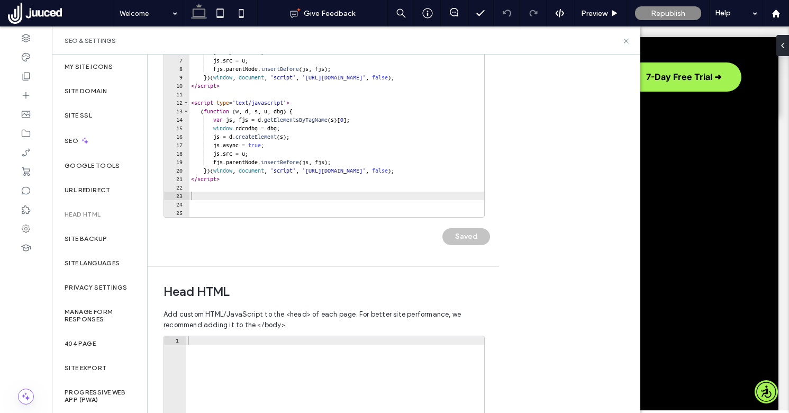
scroll to position [0, 0]
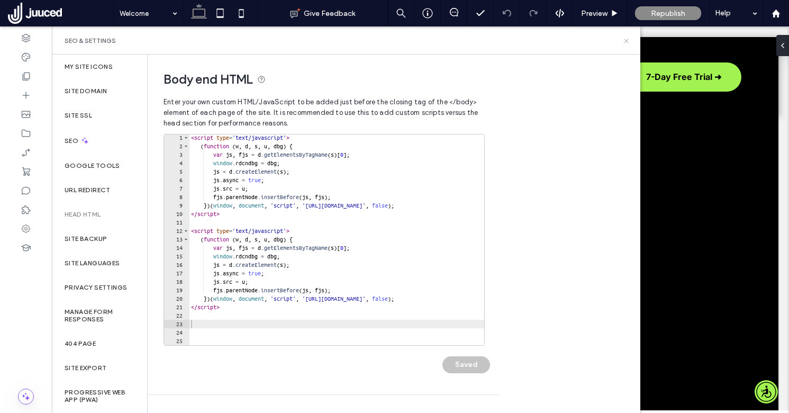
click at [627, 42] on use at bounding box center [626, 41] width 4 height 4
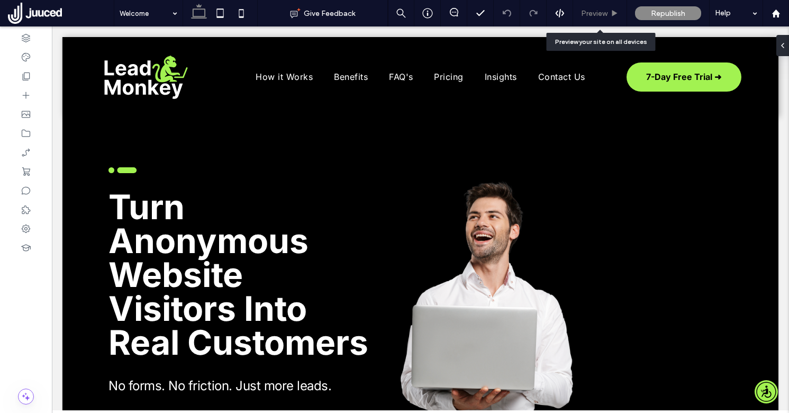
click at [604, 10] on span "Preview" at bounding box center [594, 13] width 26 height 9
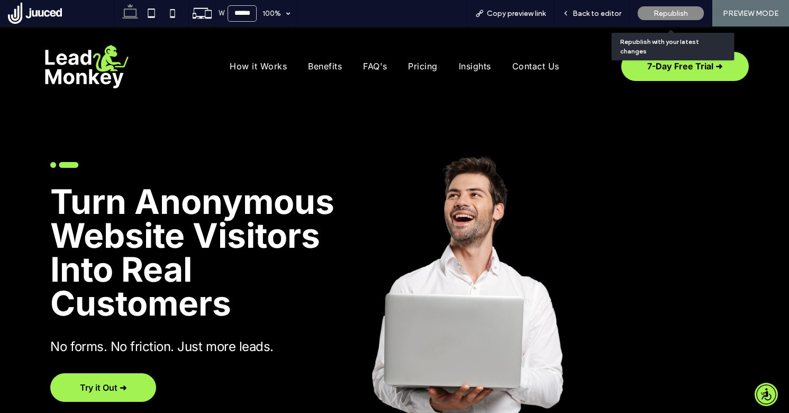
click at [677, 15] on span "Republish" at bounding box center [670, 13] width 34 height 9
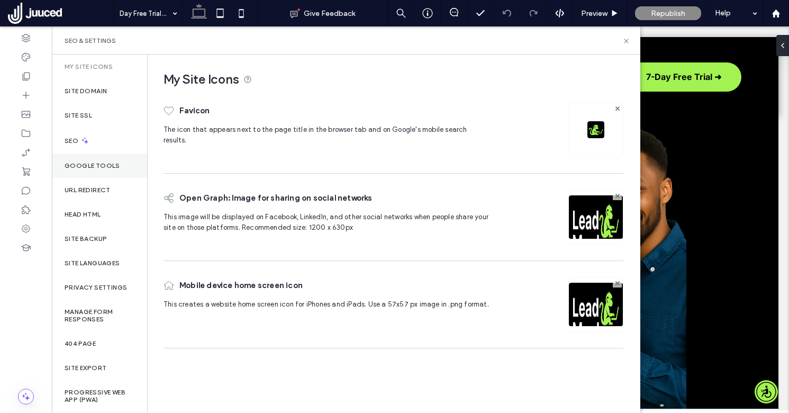
click at [91, 167] on label "Google Tools" at bounding box center [93, 165] width 56 height 7
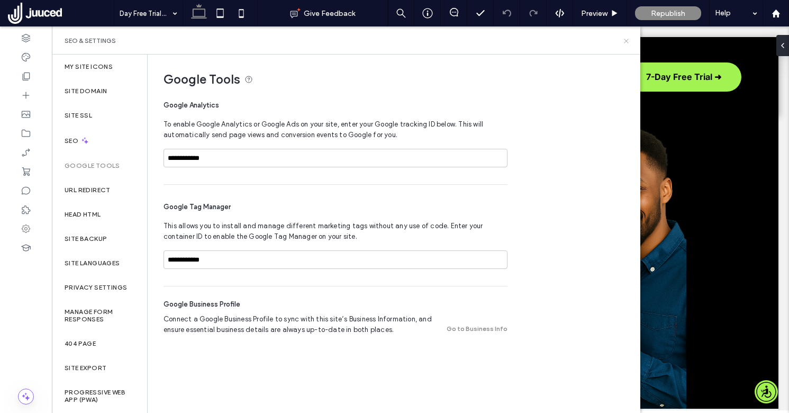
click at [628, 40] on icon at bounding box center [626, 41] width 8 height 8
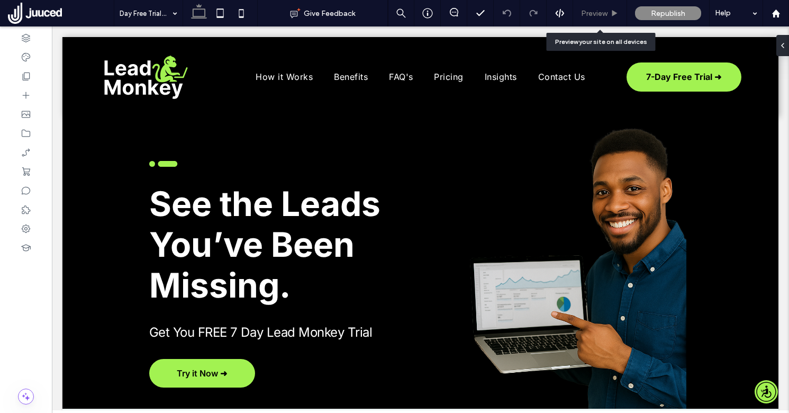
click at [593, 14] on span "Preview" at bounding box center [594, 13] width 26 height 9
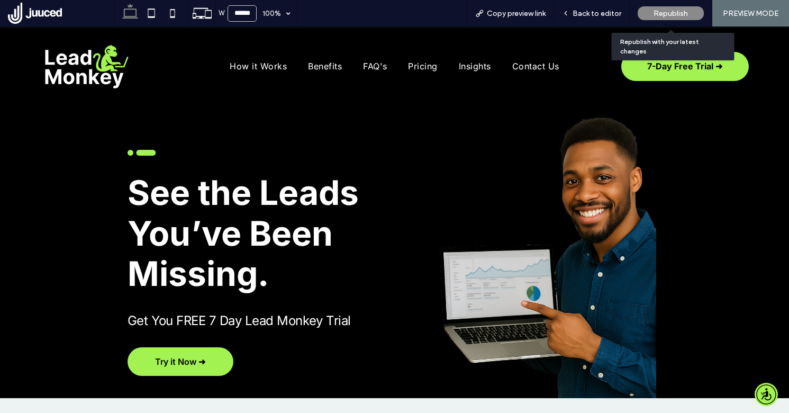
click at [671, 15] on span "Republish" at bounding box center [670, 13] width 34 height 9
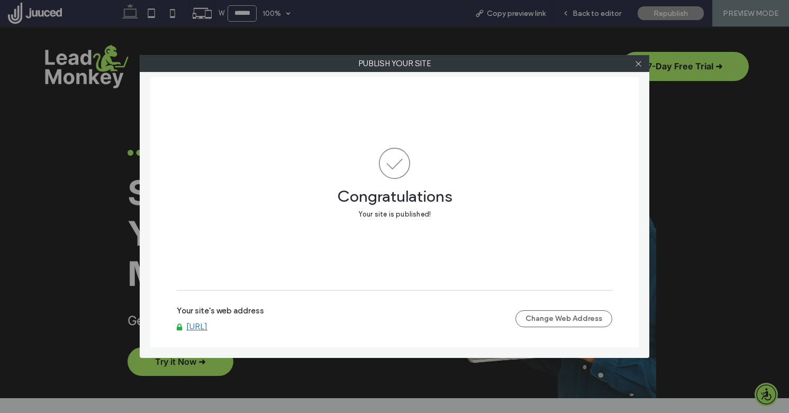
click at [207, 322] on link "[URL]" at bounding box center [196, 327] width 21 height 10
click at [635, 65] on icon at bounding box center [638, 64] width 8 height 8
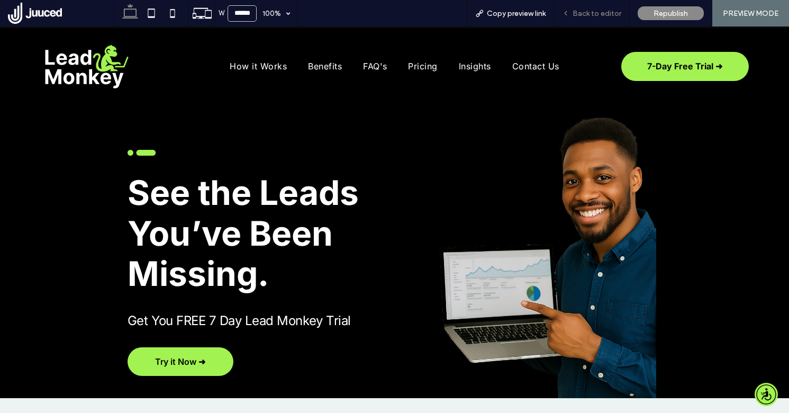
click at [612, 16] on span "Back to editor" at bounding box center [597, 13] width 49 height 9
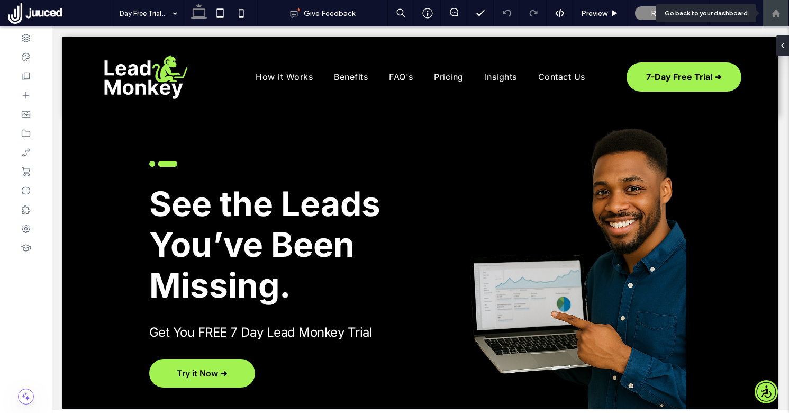
click at [776, 12] on use at bounding box center [775, 13] width 8 height 8
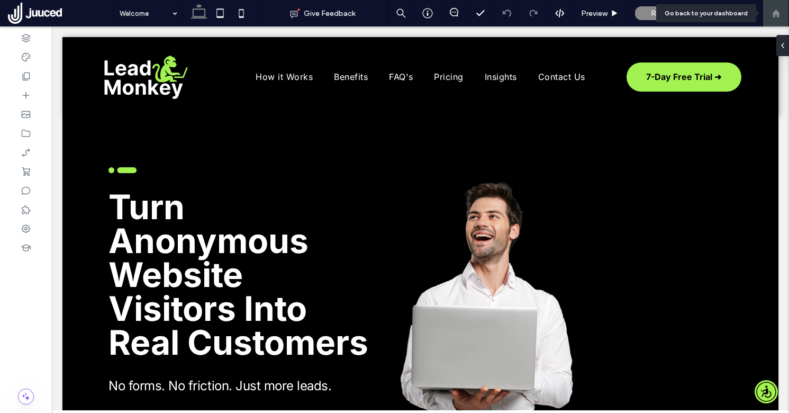
click at [772, 13] on use at bounding box center [775, 13] width 8 height 8
